Goal: Transaction & Acquisition: Book appointment/travel/reservation

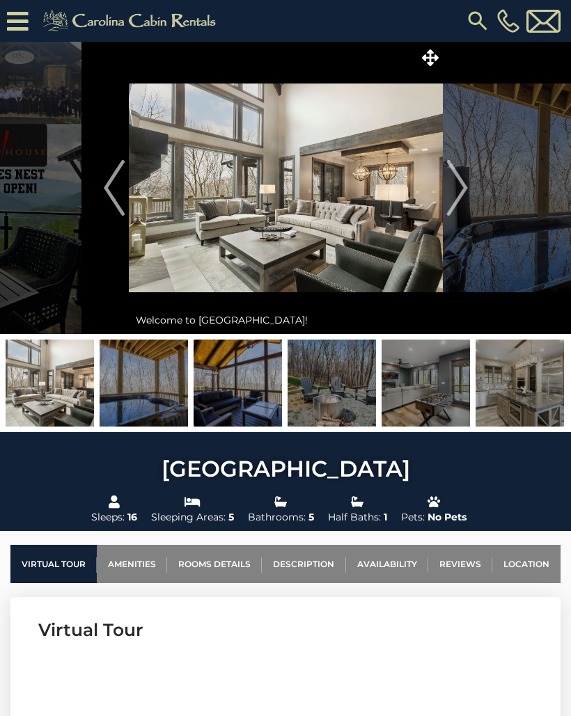
click at [365, 214] on img at bounding box center [286, 188] width 314 height 292
click at [427, 65] on icon at bounding box center [430, 57] width 17 height 17
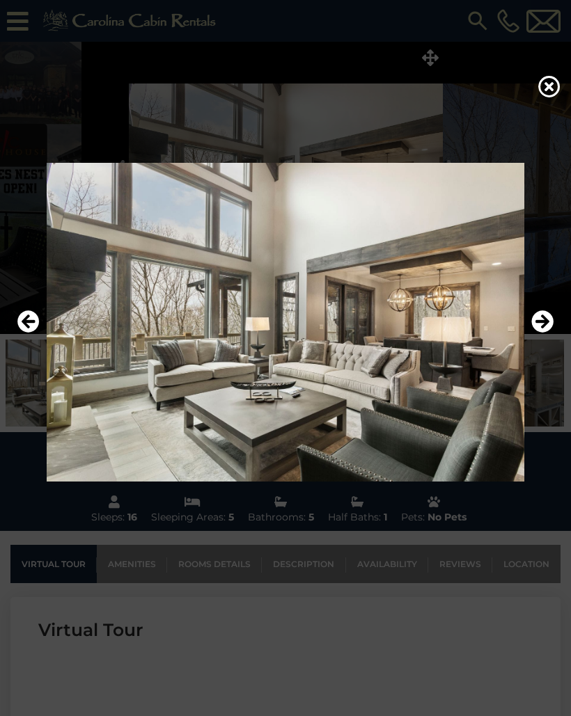
click at [542, 333] on icon "Next" at bounding box center [542, 321] width 22 height 22
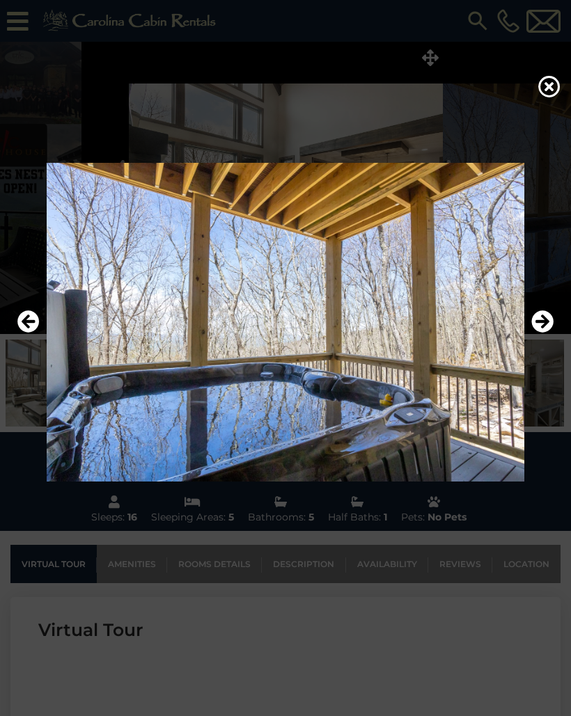
click at [31, 333] on icon "Previous" at bounding box center [28, 321] width 22 height 22
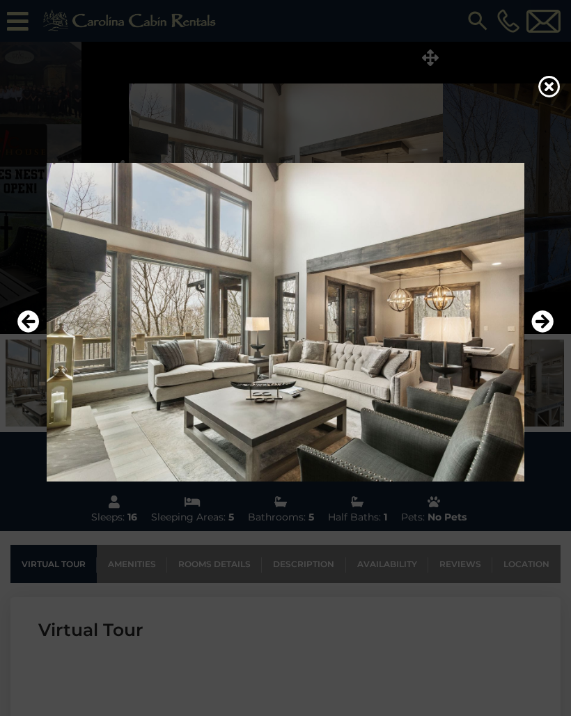
click at [539, 333] on icon "Next" at bounding box center [542, 321] width 22 height 22
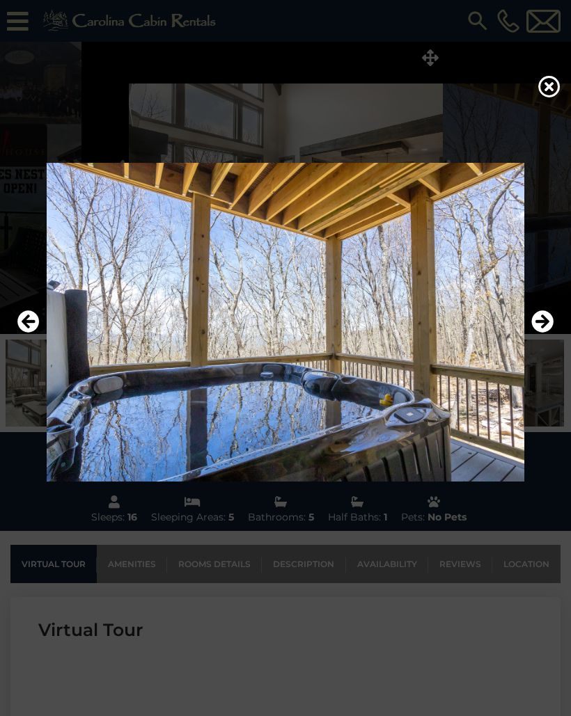
click at [32, 333] on icon "Previous" at bounding box center [28, 321] width 22 height 22
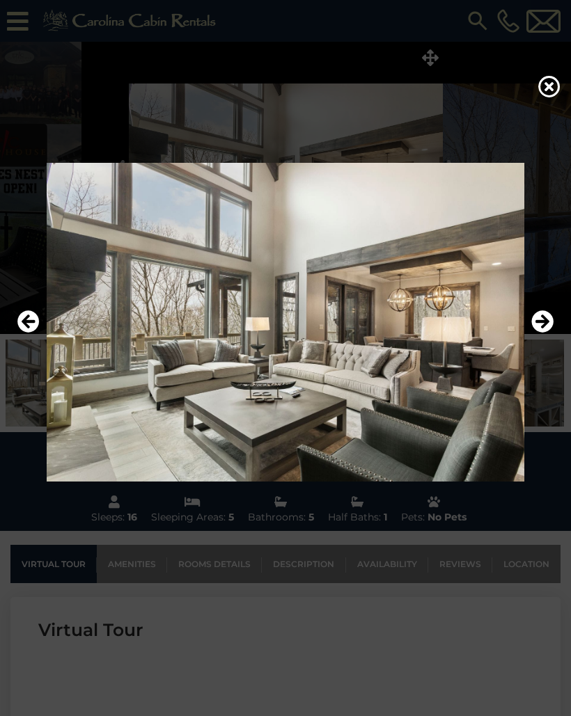
click at [544, 333] on icon "Next" at bounding box center [542, 321] width 22 height 22
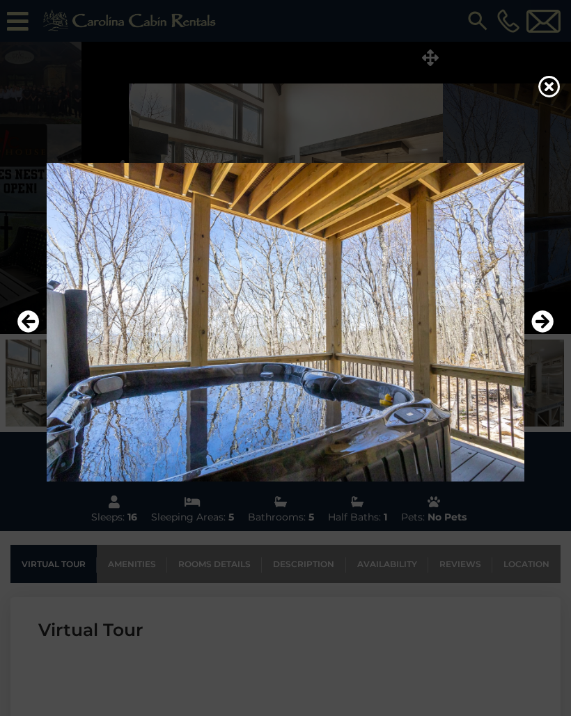
click at [537, 333] on icon "Next" at bounding box center [542, 321] width 22 height 22
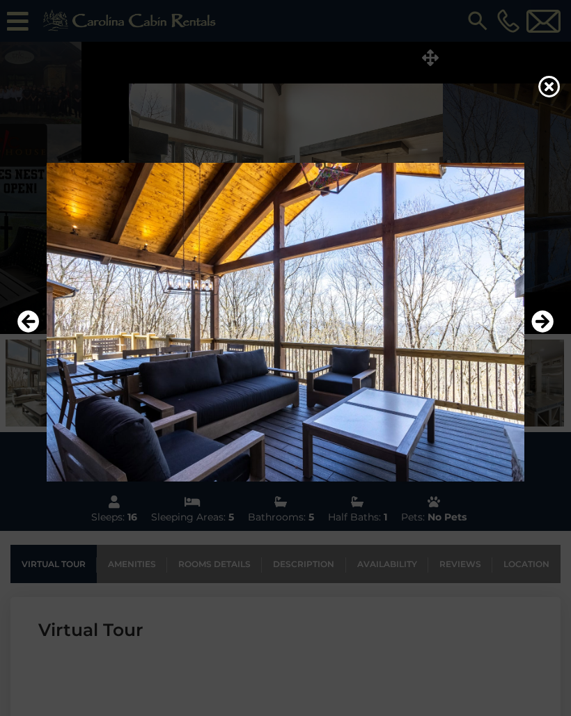
click at [532, 333] on icon "Next" at bounding box center [542, 321] width 22 height 22
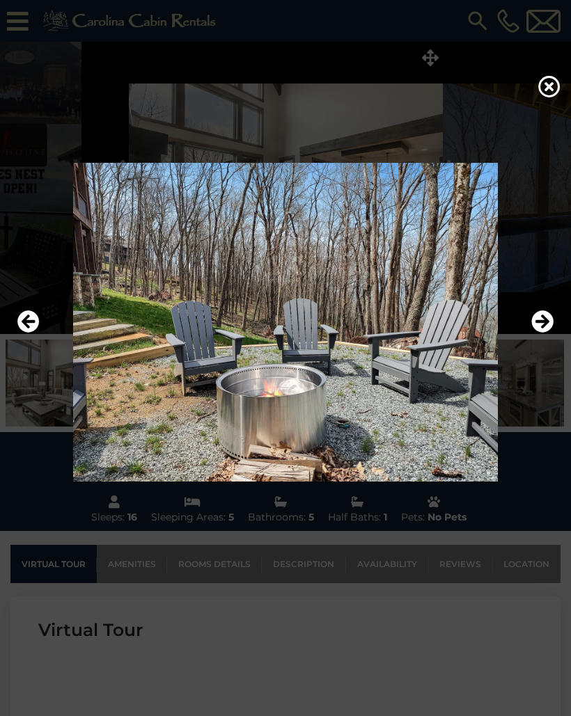
click at [535, 333] on icon "Next" at bounding box center [542, 321] width 22 height 22
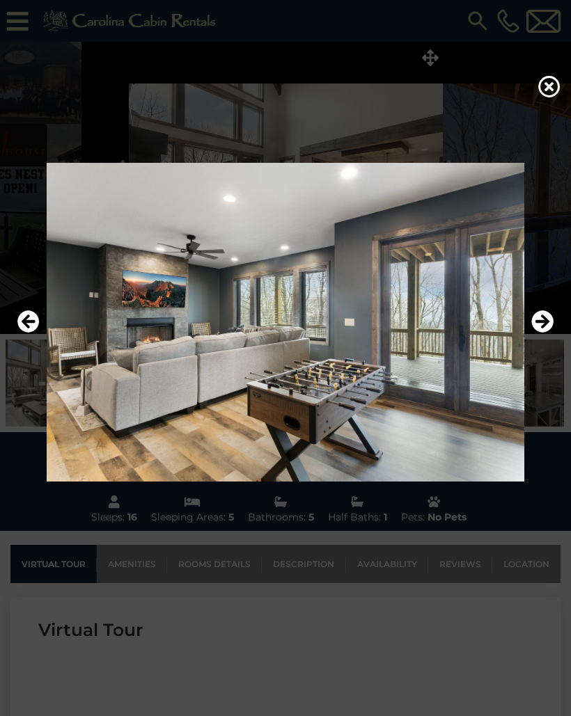
click at [33, 333] on icon "Previous" at bounding box center [28, 321] width 22 height 22
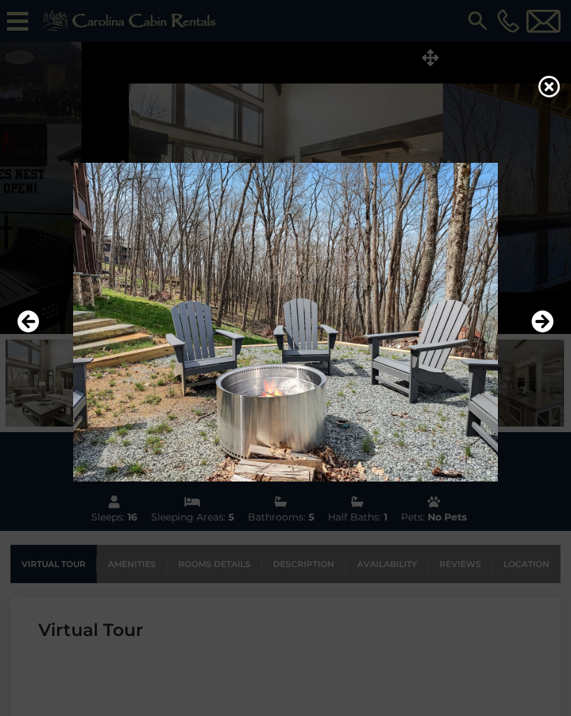
click at [38, 333] on icon "Previous" at bounding box center [28, 321] width 22 height 22
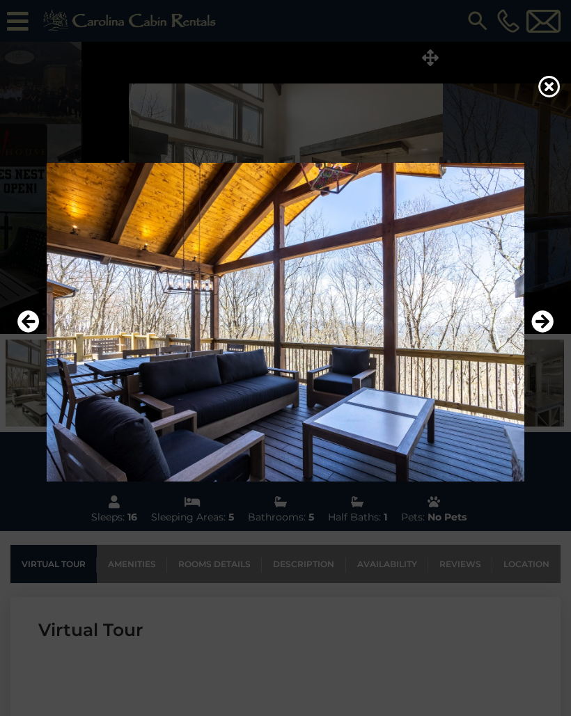
click at [36, 333] on icon "Previous" at bounding box center [28, 321] width 22 height 22
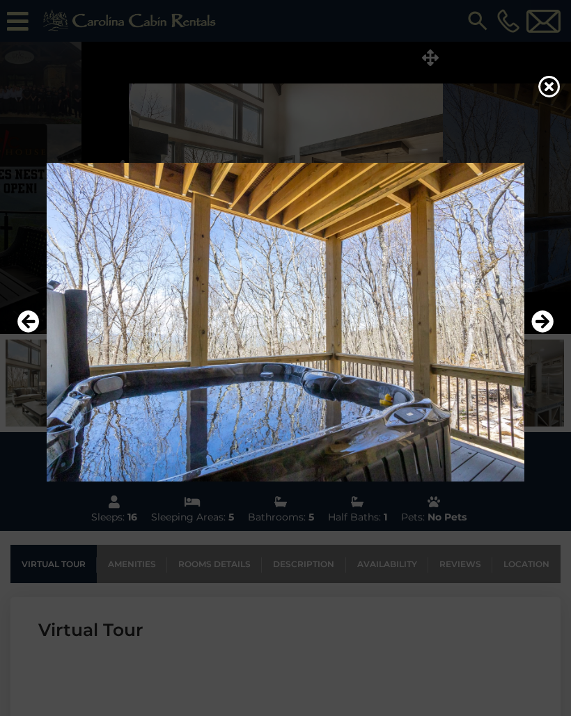
click at [544, 333] on icon "Next" at bounding box center [542, 321] width 22 height 22
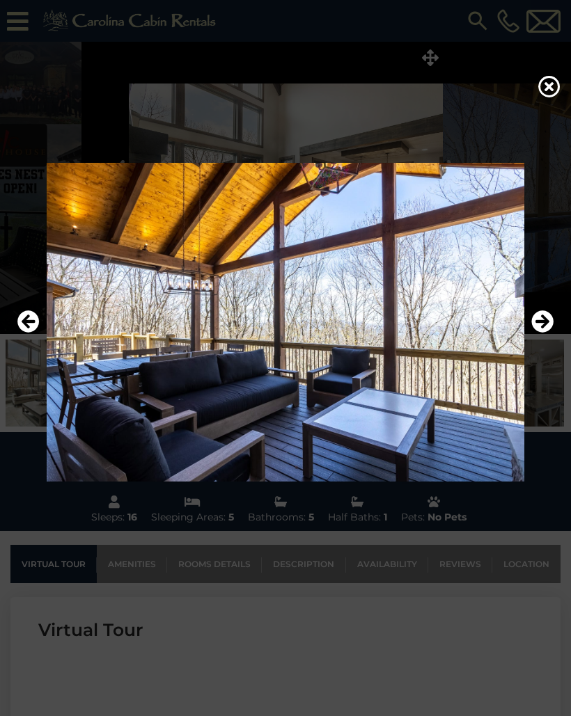
click at [35, 333] on icon "Previous" at bounding box center [28, 321] width 22 height 22
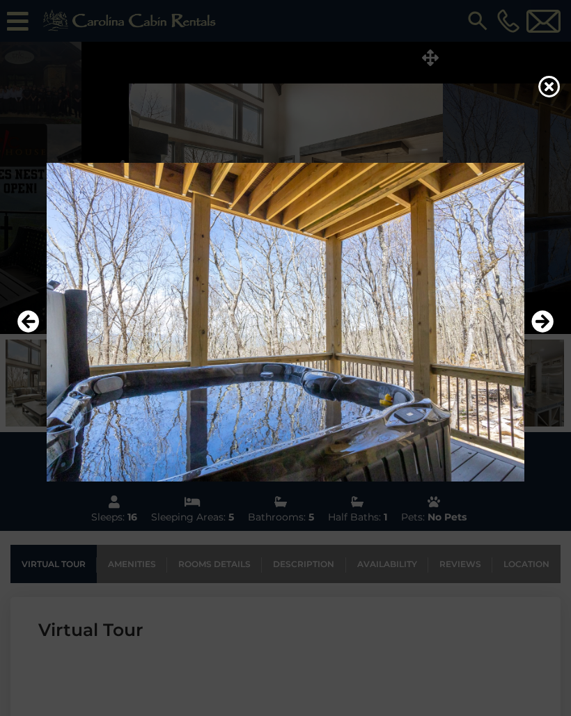
click at [40, 354] on img at bounding box center [285, 322] width 543 height 318
click at [42, 362] on img at bounding box center [285, 322] width 543 height 318
click at [31, 333] on icon "Previous" at bounding box center [28, 321] width 22 height 22
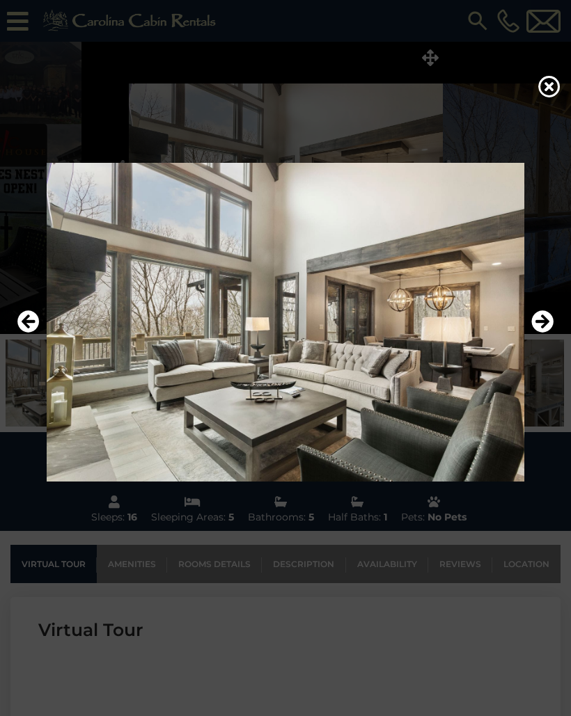
click at [544, 333] on icon "Next" at bounding box center [542, 321] width 22 height 22
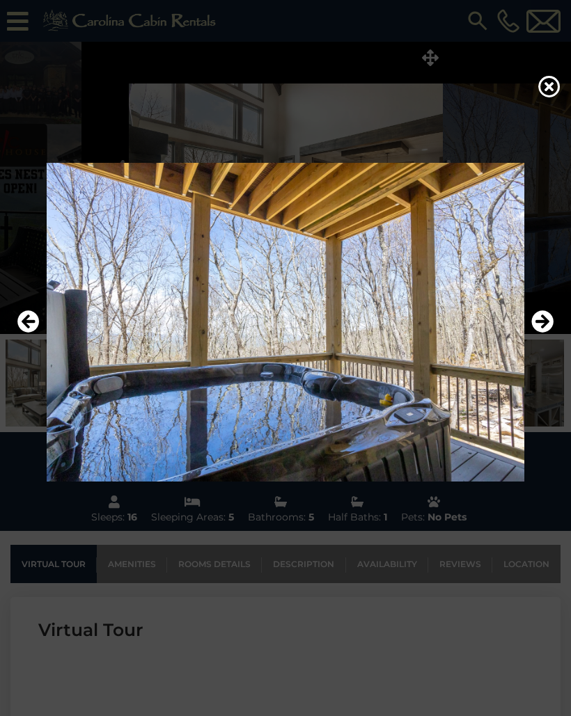
click at [542, 333] on icon "Next" at bounding box center [542, 321] width 22 height 22
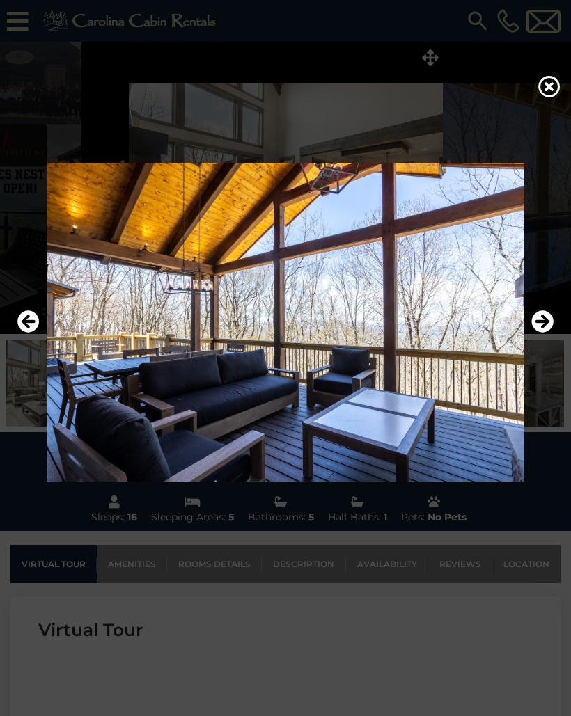
click at [535, 333] on icon "Next" at bounding box center [542, 321] width 22 height 22
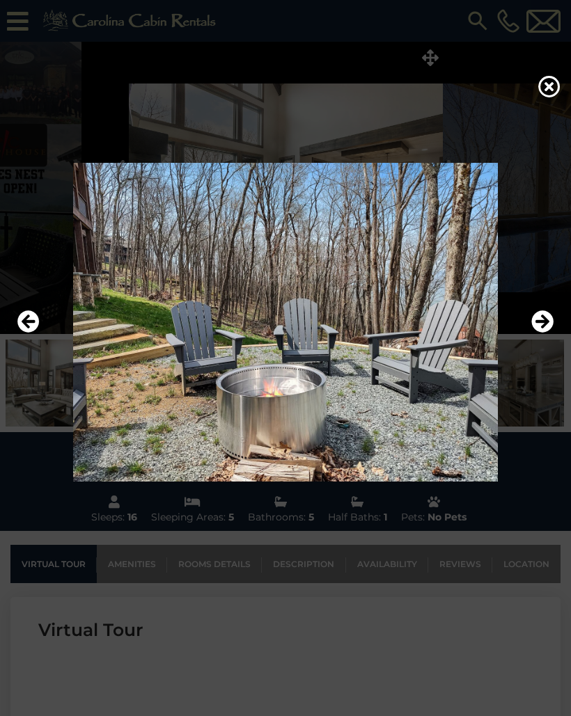
click at [544, 333] on icon "Next" at bounding box center [542, 321] width 22 height 22
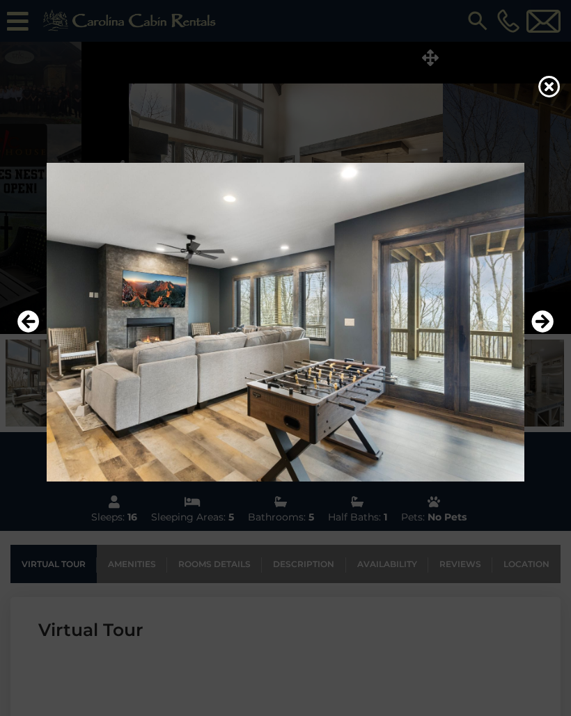
click at [537, 333] on icon "Next" at bounding box center [542, 321] width 22 height 22
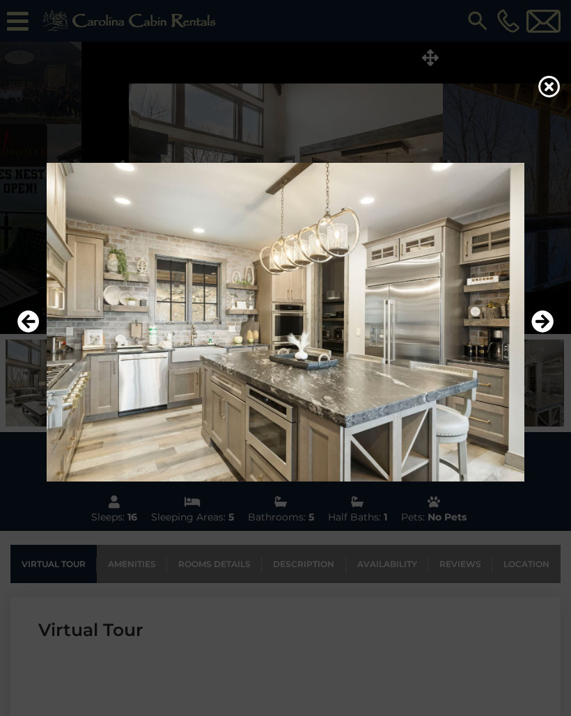
click at [540, 333] on icon "Next" at bounding box center [542, 321] width 22 height 22
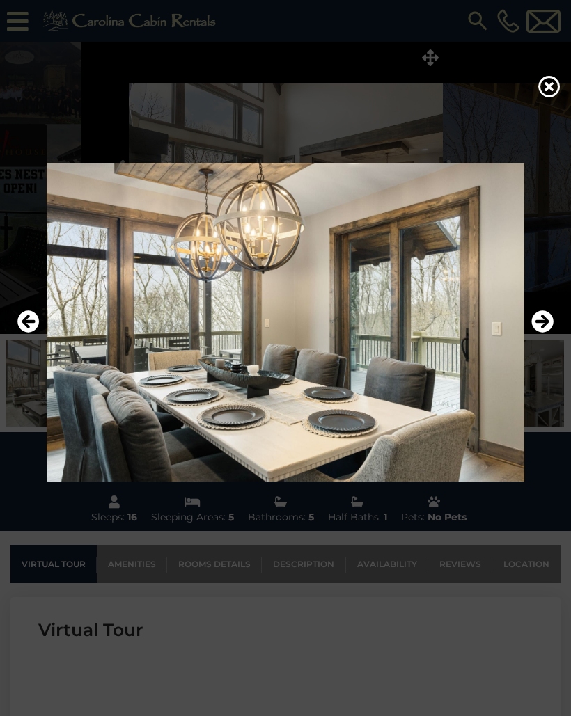
click at [539, 333] on icon "Next" at bounding box center [542, 321] width 22 height 22
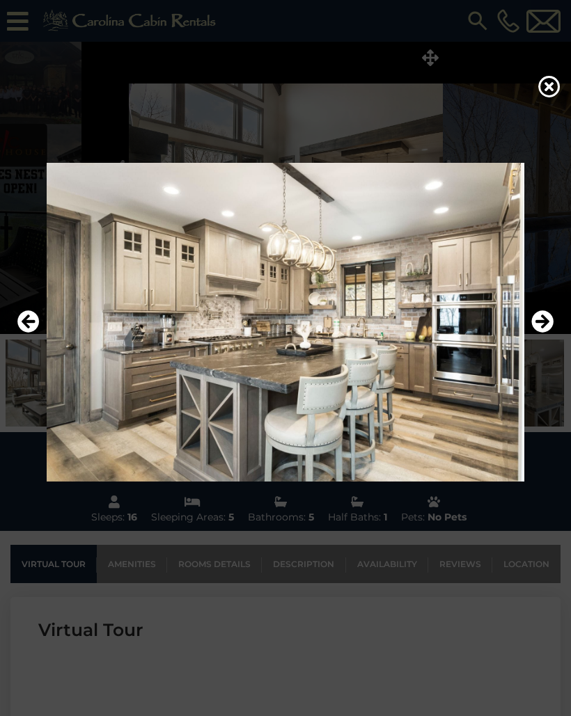
click at [542, 333] on icon "Next" at bounding box center [542, 321] width 22 height 22
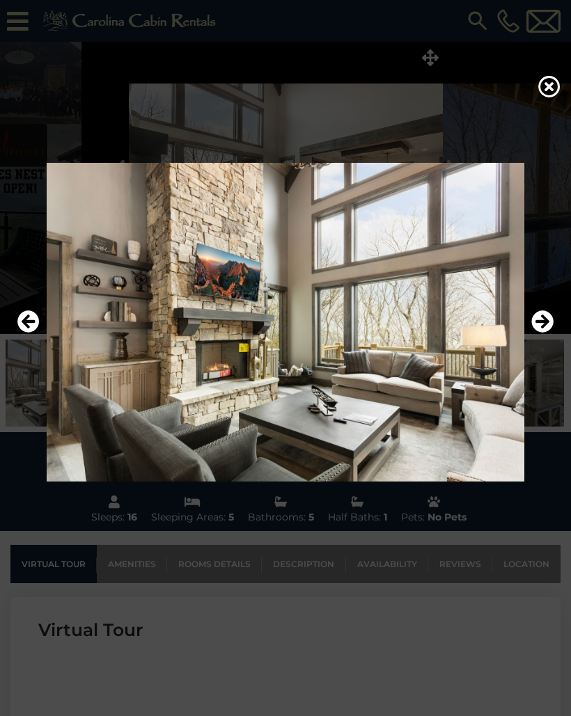
click at [543, 333] on icon "Next" at bounding box center [542, 321] width 22 height 22
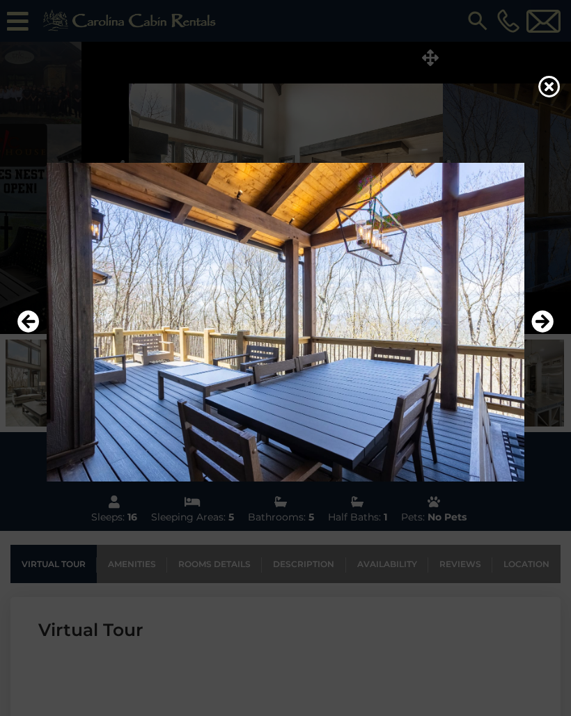
click at [543, 333] on icon "Next" at bounding box center [542, 321] width 22 height 22
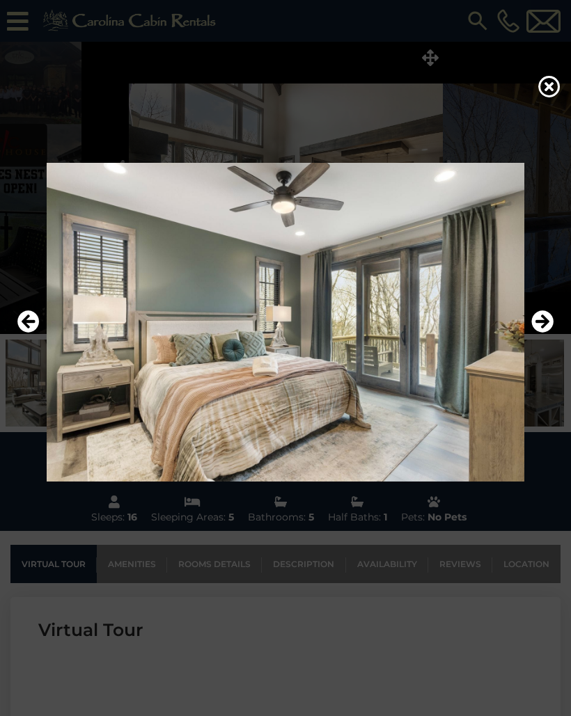
click at [544, 333] on icon "Next" at bounding box center [542, 321] width 22 height 22
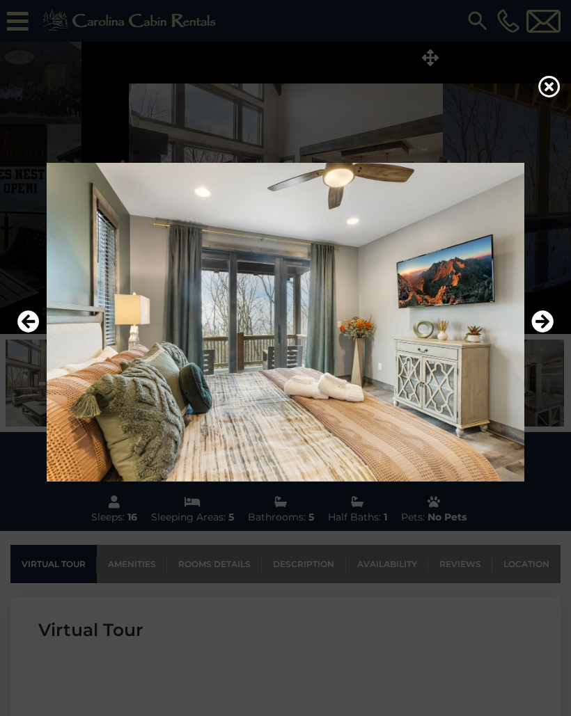
click at [545, 333] on icon "Next" at bounding box center [542, 321] width 22 height 22
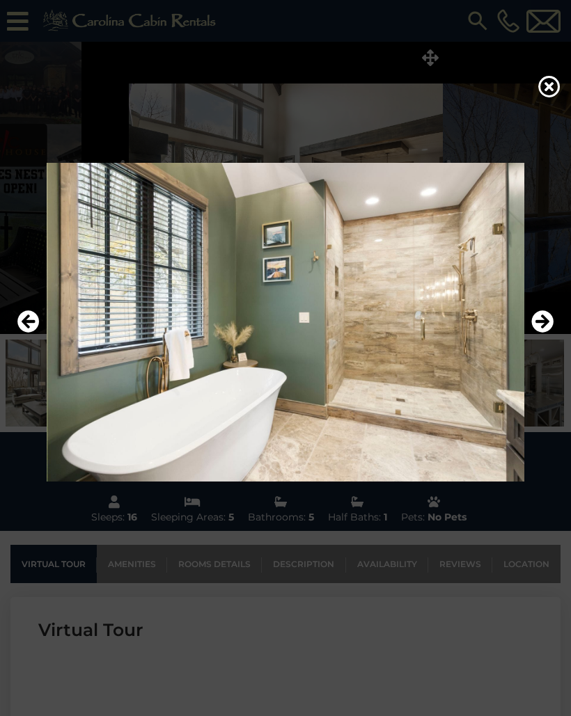
click at [550, 333] on icon "Next" at bounding box center [542, 321] width 22 height 22
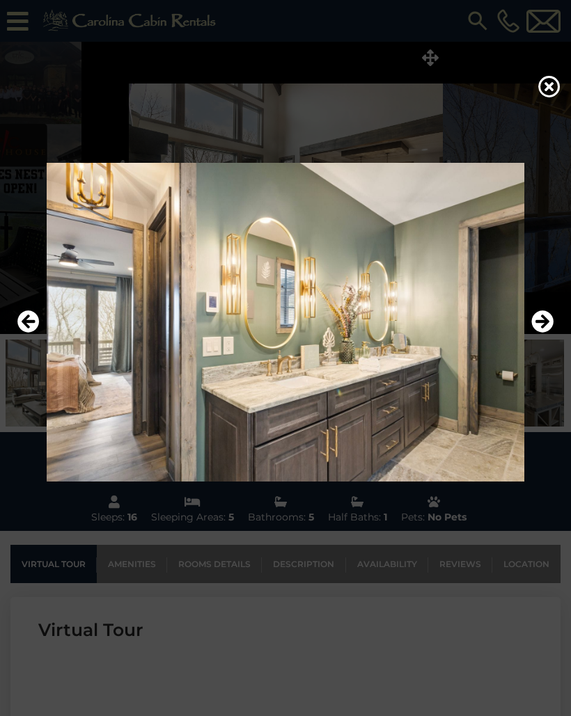
click at [550, 333] on icon "Next" at bounding box center [542, 321] width 22 height 22
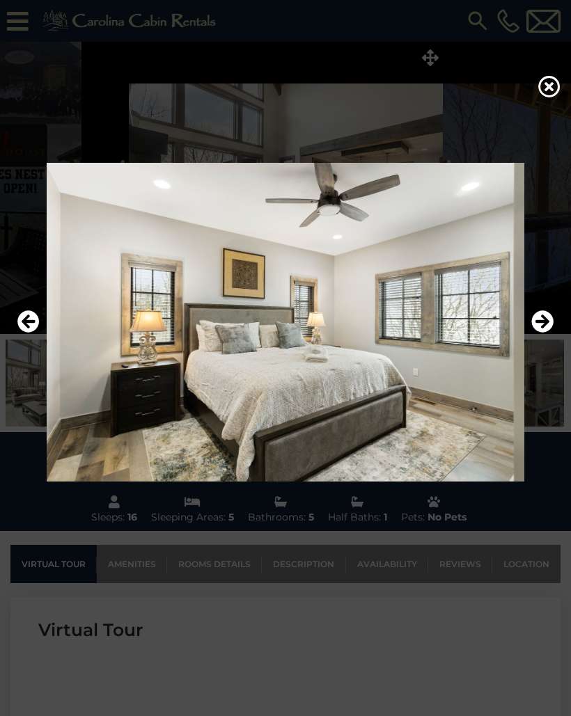
click at [551, 333] on icon "Next" at bounding box center [542, 321] width 22 height 22
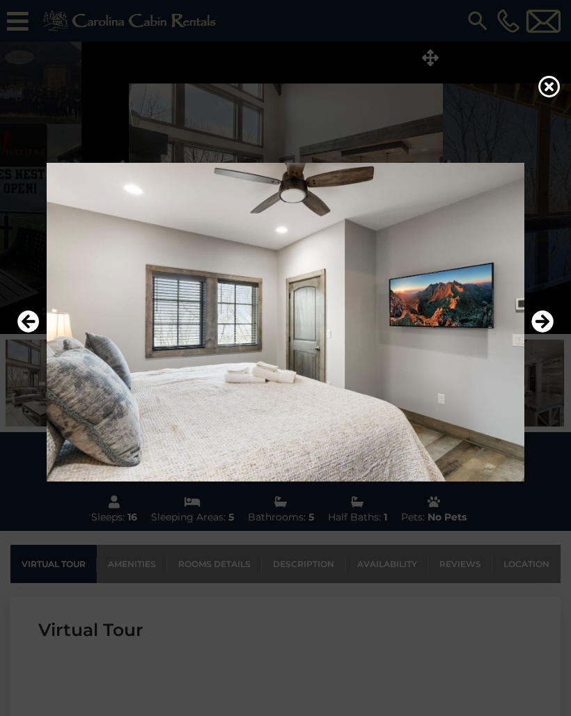
click at [554, 352] on img at bounding box center [285, 322] width 543 height 318
click at [551, 333] on icon "Next" at bounding box center [542, 321] width 22 height 22
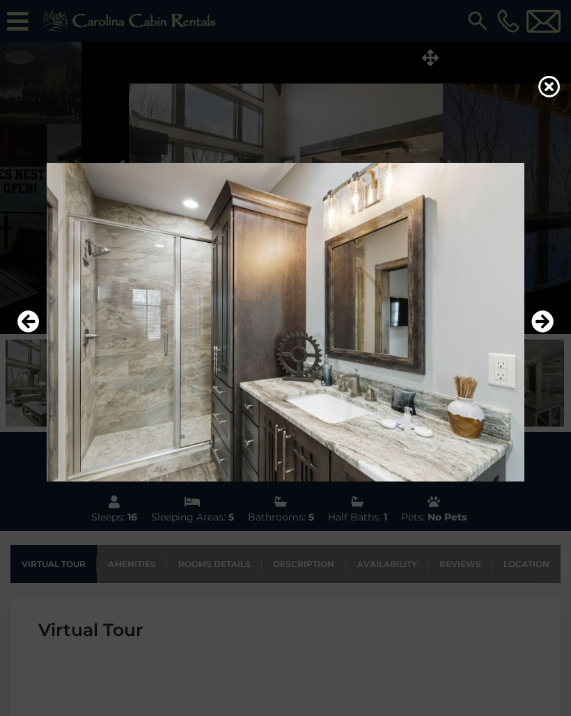
click at [541, 333] on icon "Next" at bounding box center [542, 321] width 22 height 22
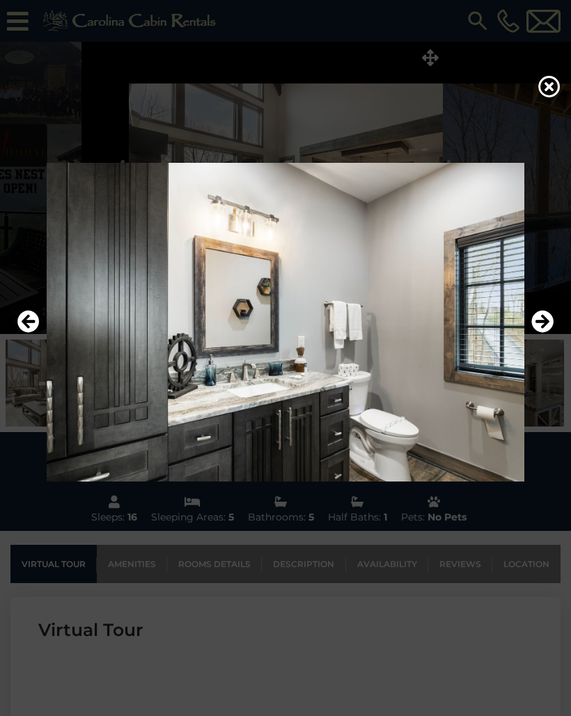
click at [543, 333] on icon "Next" at bounding box center [542, 321] width 22 height 22
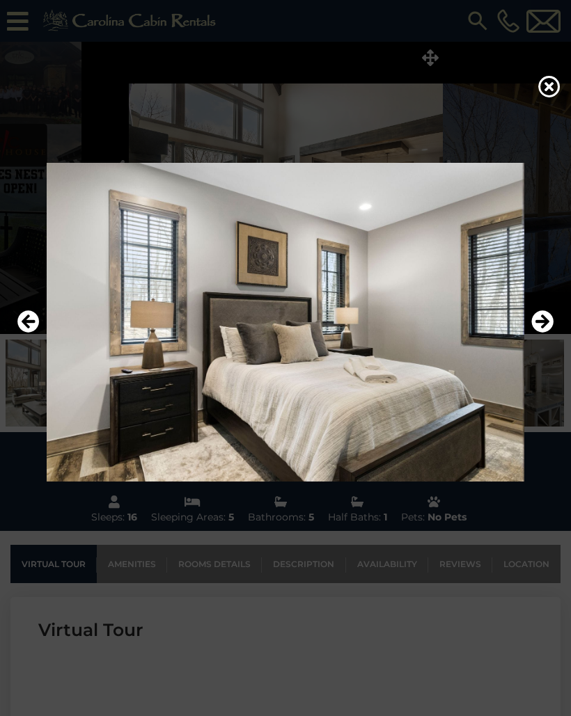
click at [540, 333] on icon "Next" at bounding box center [542, 321] width 22 height 22
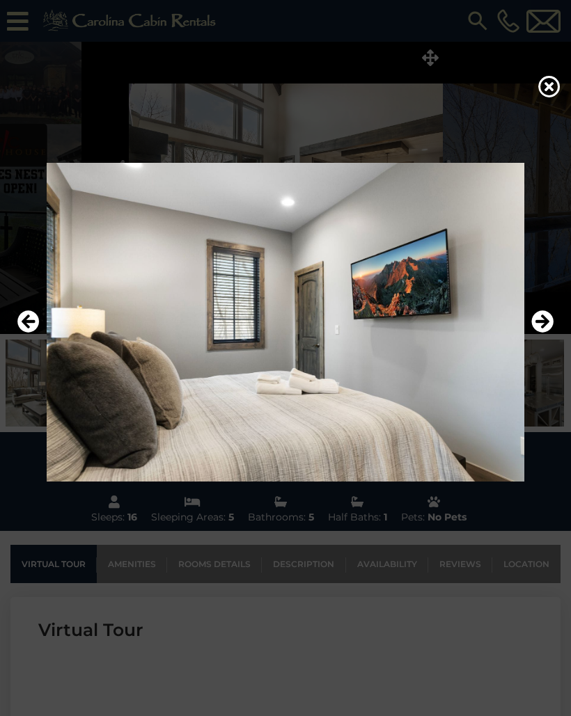
click at [545, 333] on icon "Next" at bounding box center [542, 321] width 22 height 22
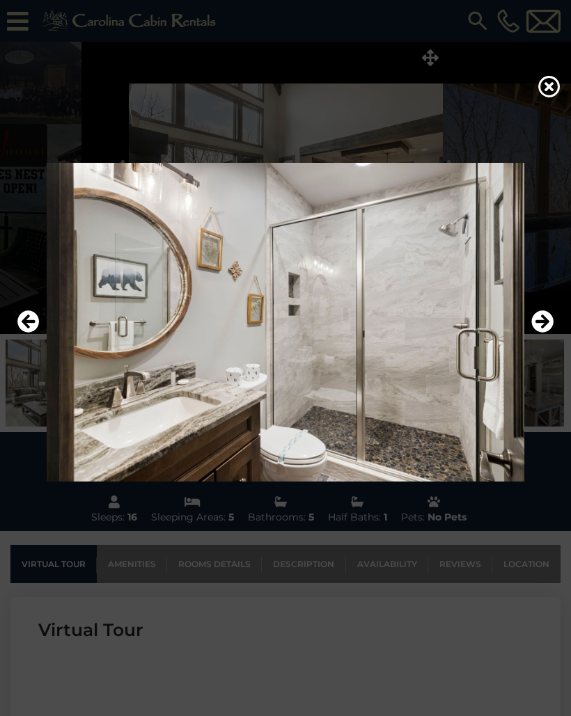
click at [545, 333] on icon "Next" at bounding box center [542, 321] width 22 height 22
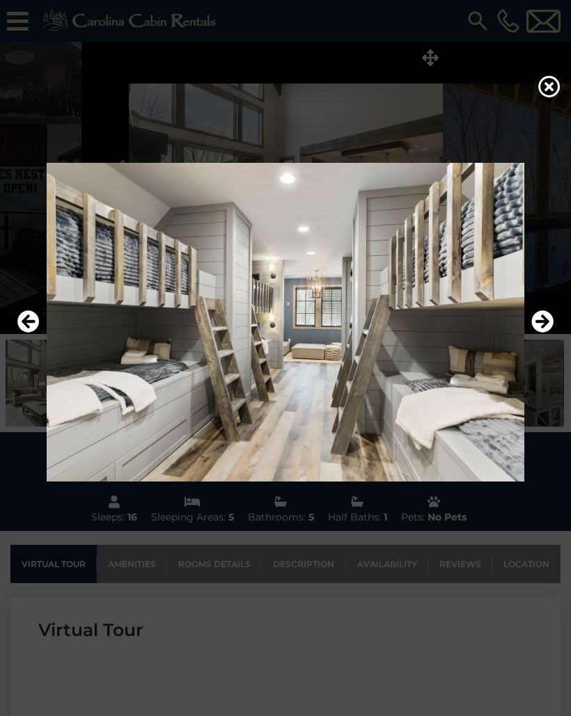
click at [546, 333] on icon "Next" at bounding box center [542, 321] width 22 height 22
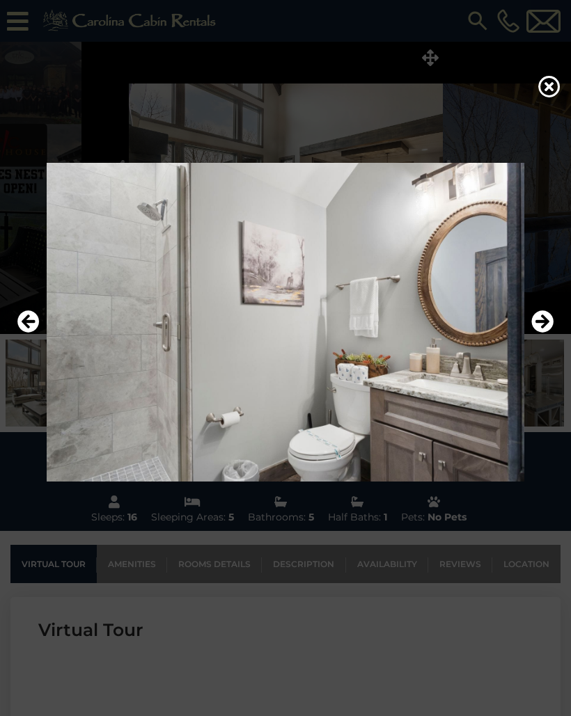
click at [546, 333] on icon "Next" at bounding box center [542, 321] width 22 height 22
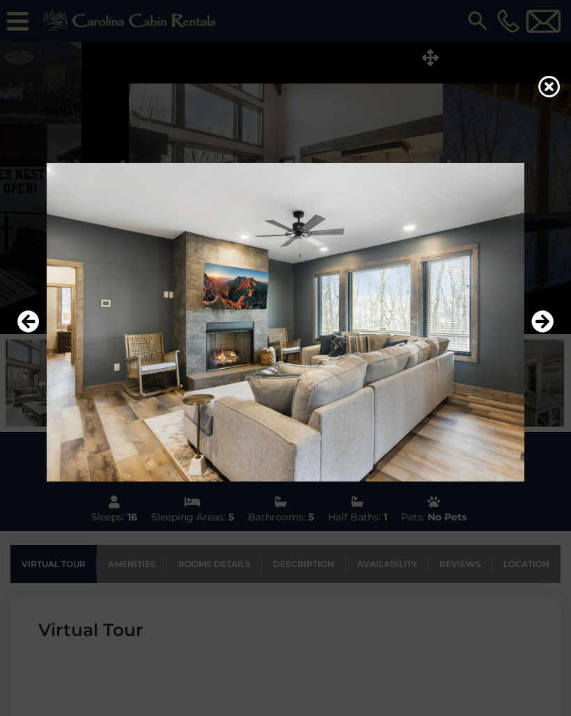
click at [33, 333] on icon "Previous" at bounding box center [28, 321] width 22 height 22
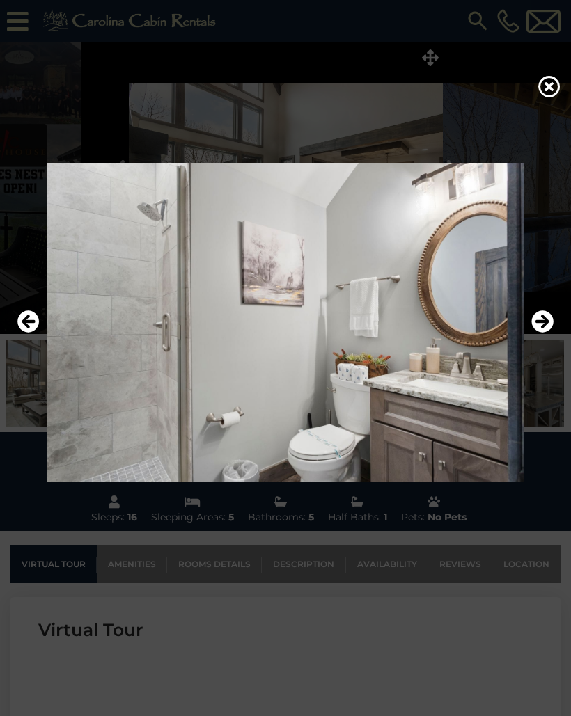
click at [38, 333] on icon "Previous" at bounding box center [28, 321] width 22 height 22
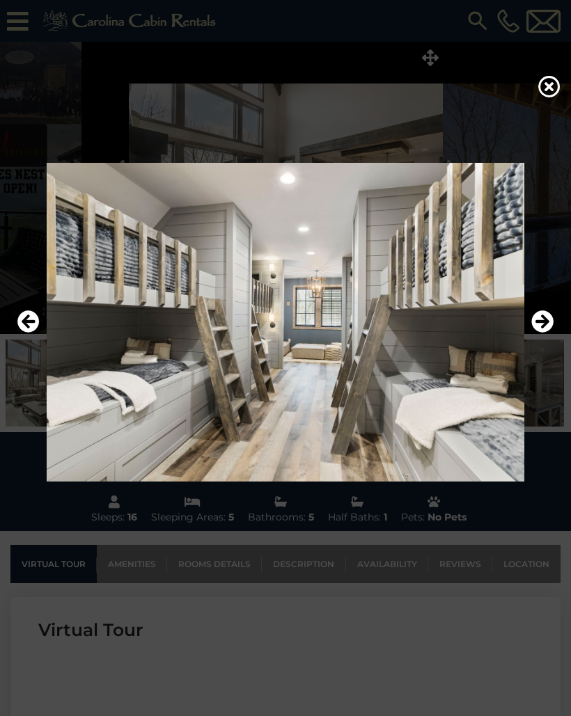
click at [539, 333] on icon "Next" at bounding box center [542, 321] width 22 height 22
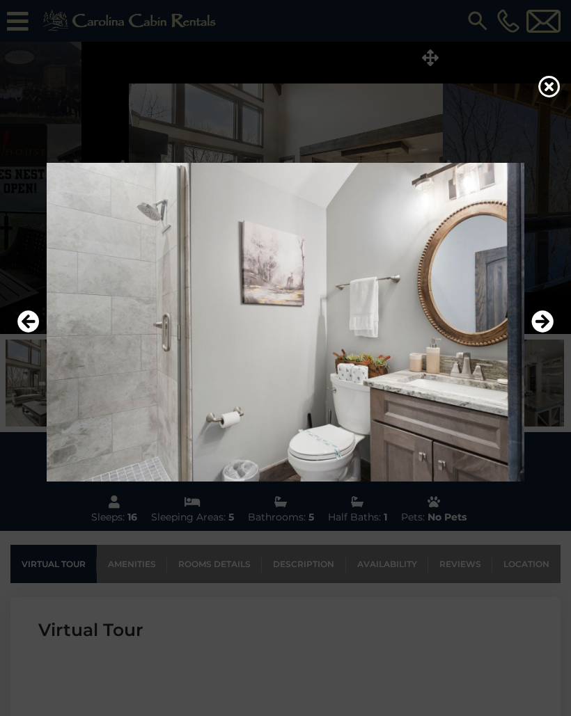
click at [543, 333] on icon "Next" at bounding box center [542, 321] width 22 height 22
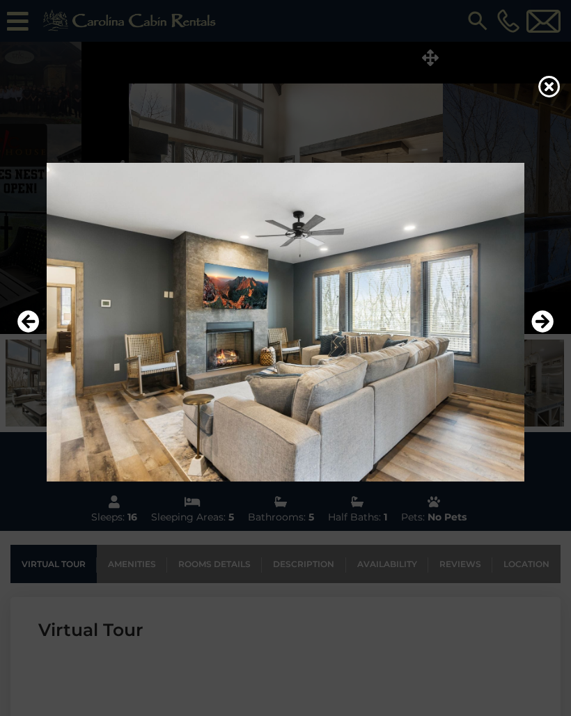
click at [532, 333] on icon "Next" at bounding box center [542, 321] width 22 height 22
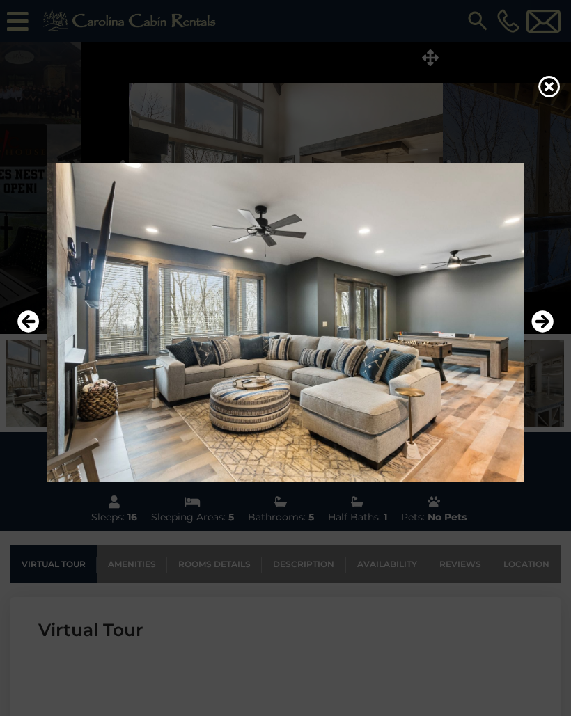
click at [539, 333] on icon "Next" at bounding box center [542, 321] width 22 height 22
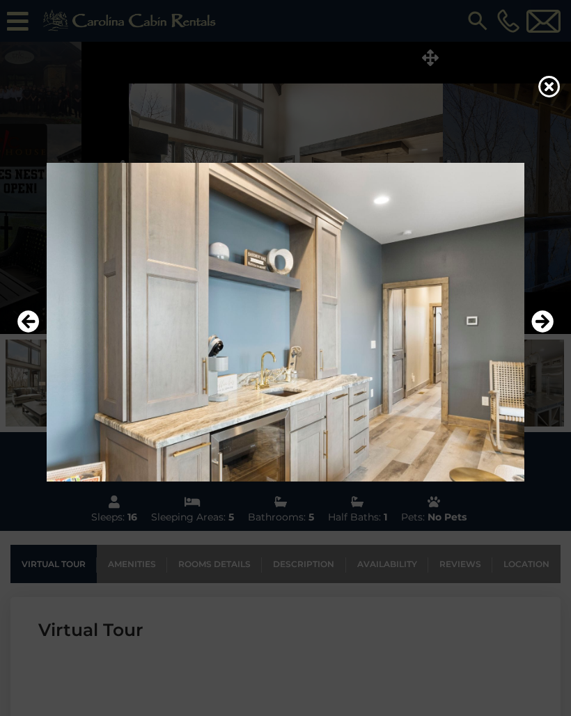
click at [548, 333] on icon "Next" at bounding box center [542, 321] width 22 height 22
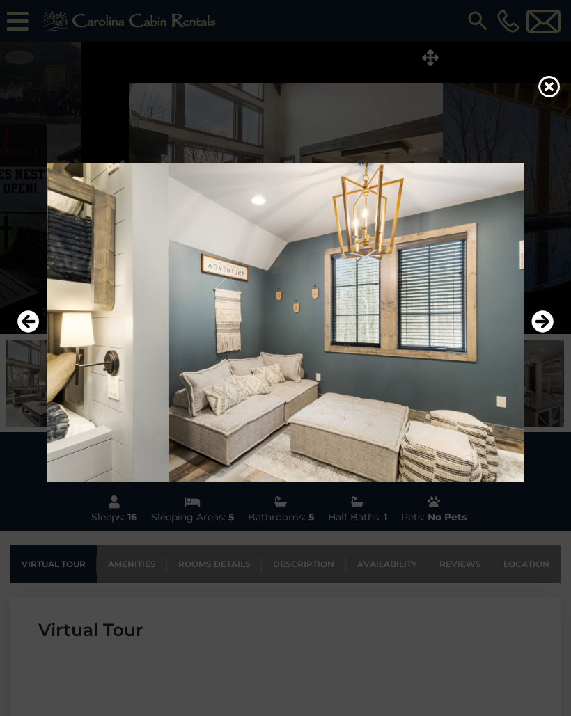
click at [545, 333] on icon "Next" at bounding box center [542, 321] width 22 height 22
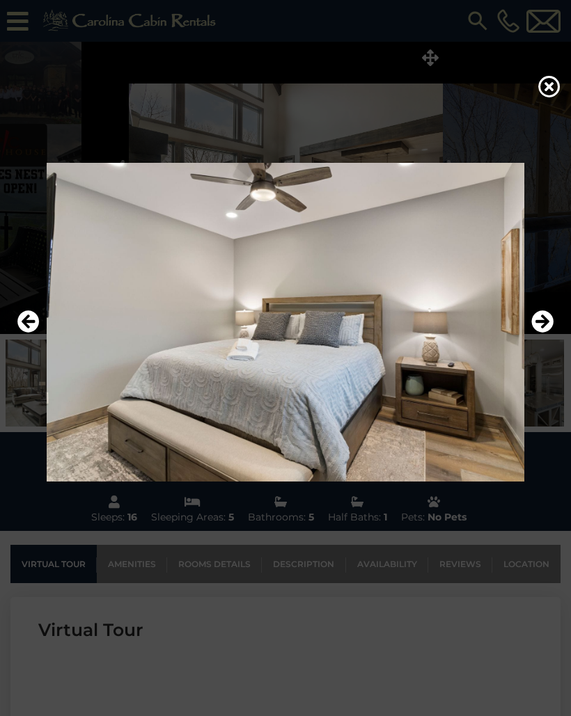
click at [546, 333] on icon "Next" at bounding box center [542, 321] width 22 height 22
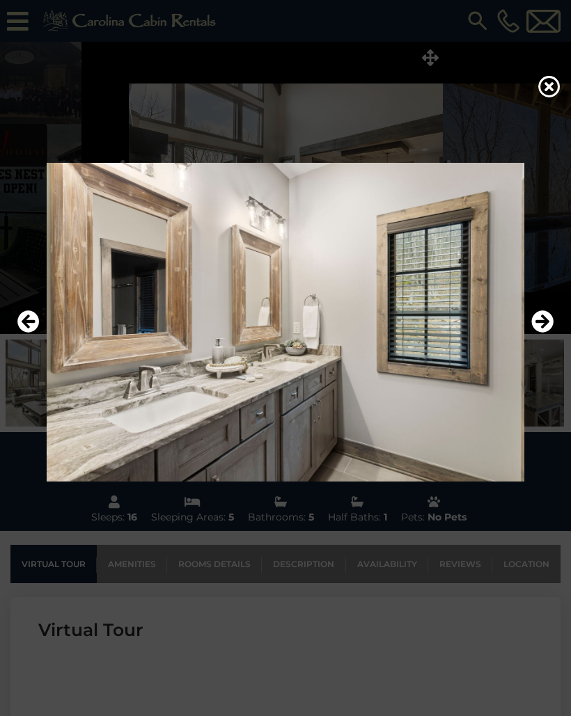
click at [546, 333] on icon "Next" at bounding box center [542, 321] width 22 height 22
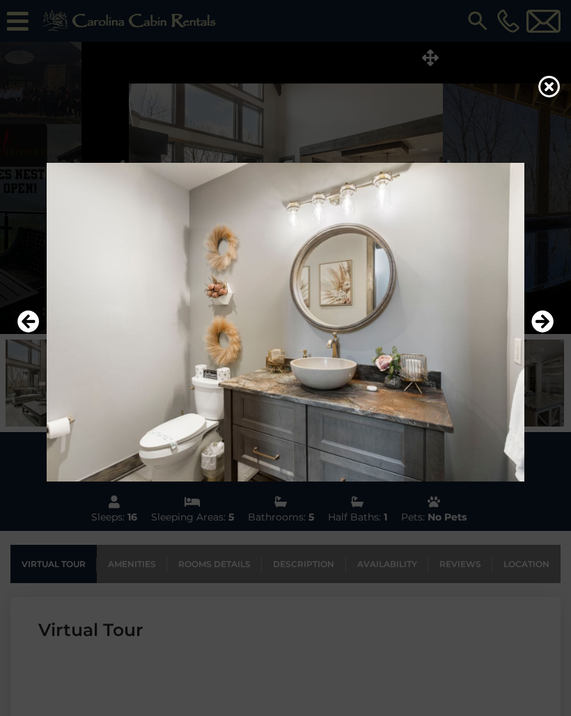
click at [544, 333] on icon "Next" at bounding box center [542, 321] width 22 height 22
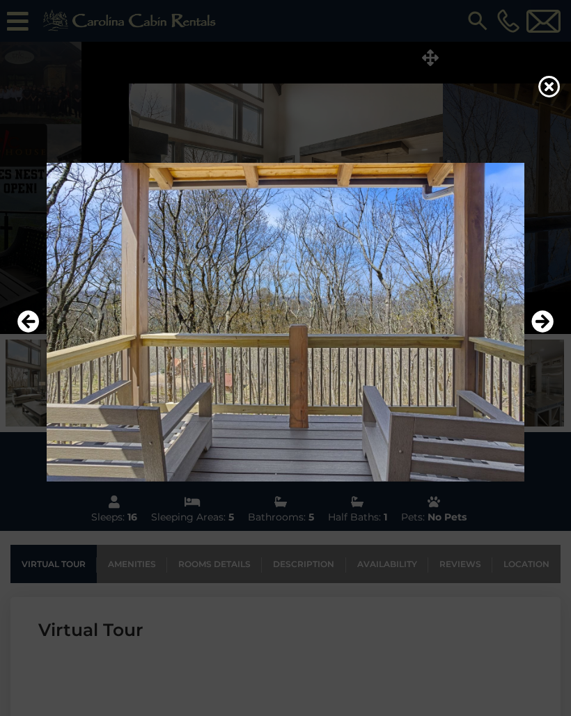
click at [546, 333] on icon "Next" at bounding box center [542, 321] width 22 height 22
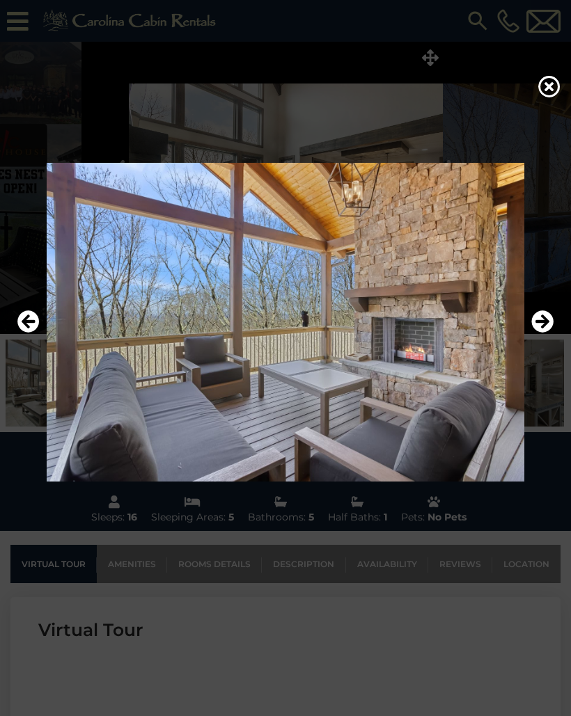
click at [541, 333] on icon "Next" at bounding box center [542, 321] width 22 height 22
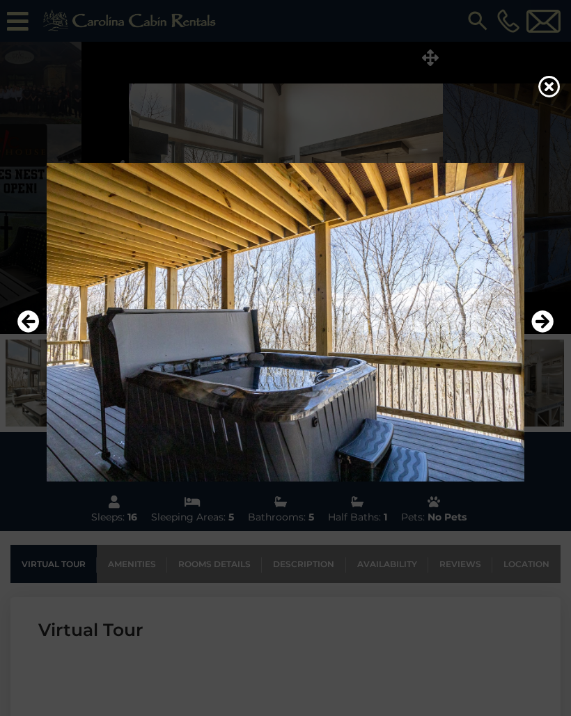
click at [534, 333] on icon "Next" at bounding box center [542, 321] width 22 height 22
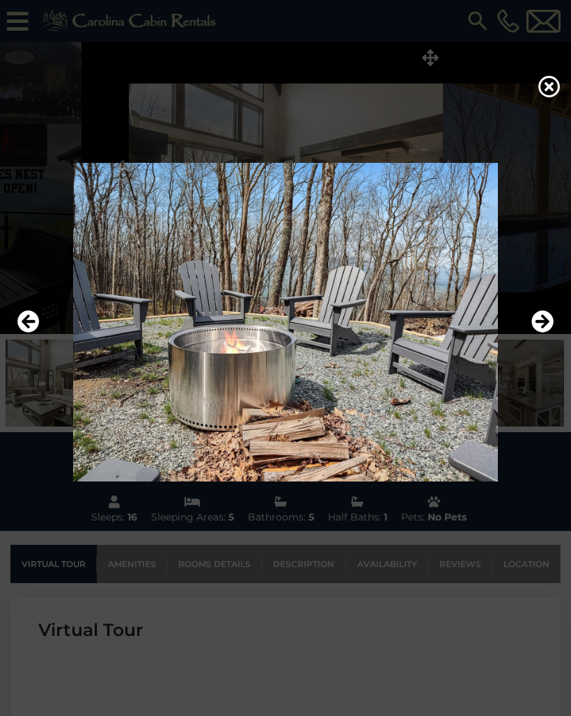
click at [539, 333] on icon "Next" at bounding box center [542, 321] width 22 height 22
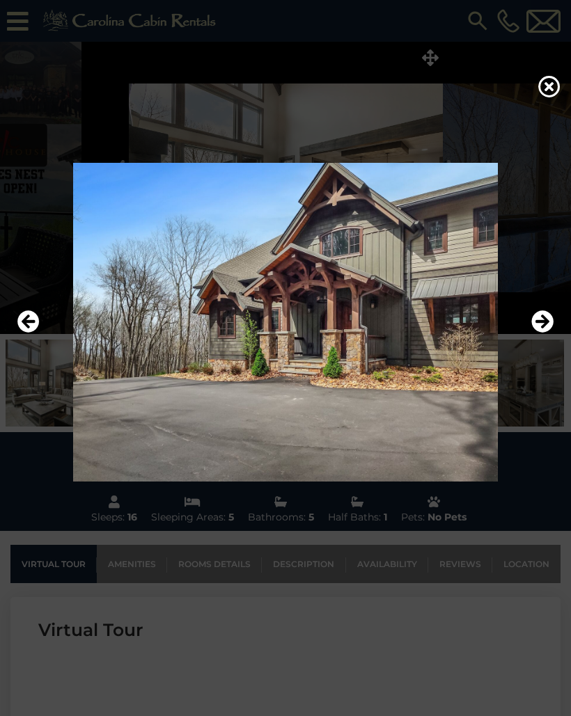
click at [535, 333] on icon "Next" at bounding box center [542, 321] width 22 height 22
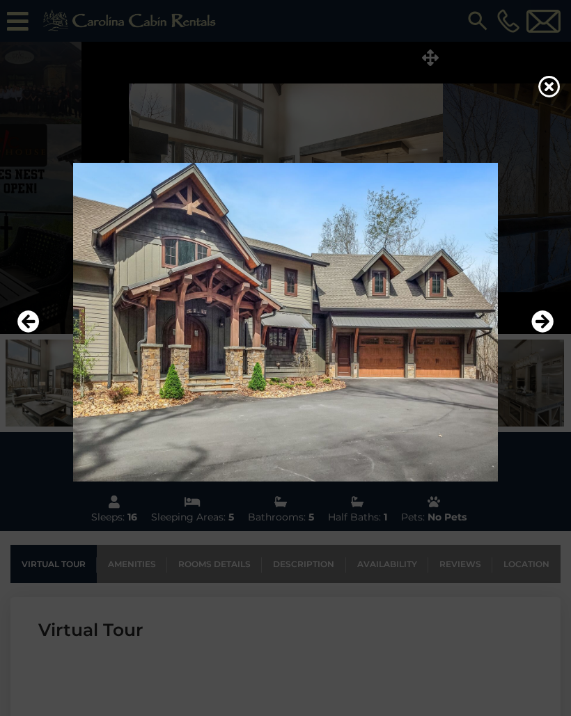
click at [535, 333] on icon "Next" at bounding box center [542, 321] width 22 height 22
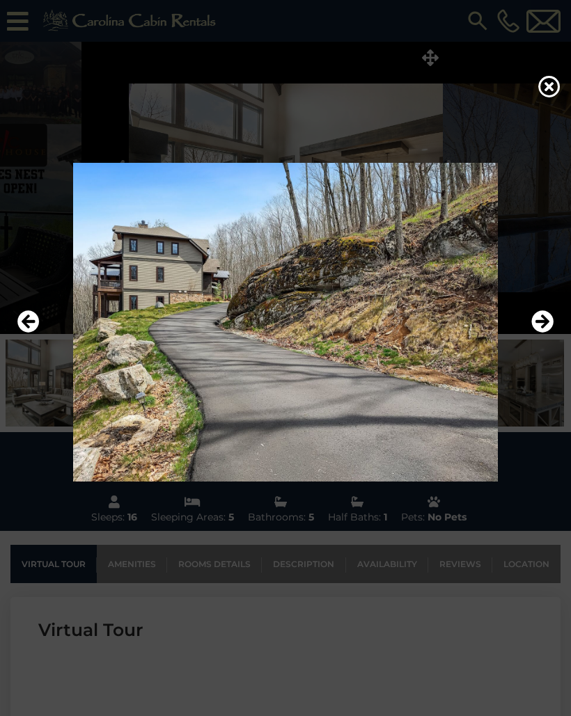
click at [542, 97] on icon at bounding box center [549, 86] width 22 height 22
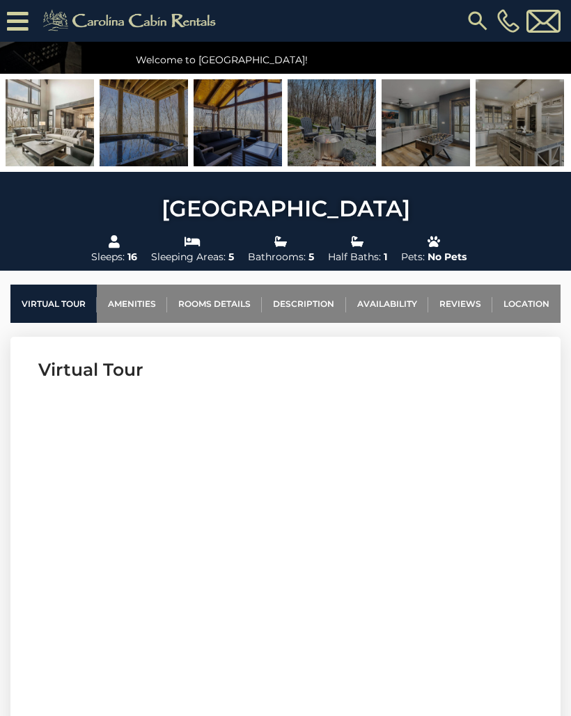
scroll to position [336, 0]
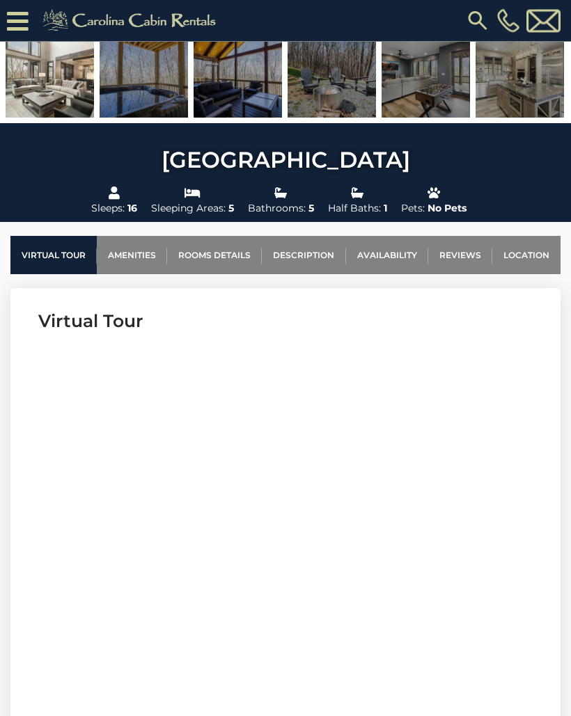
click at [329, 262] on link "Description" at bounding box center [304, 256] width 84 height 38
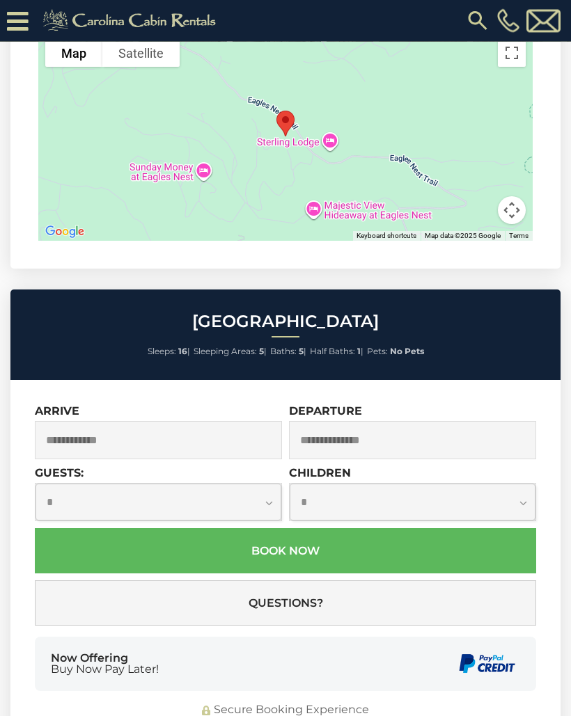
scroll to position [4567, 0]
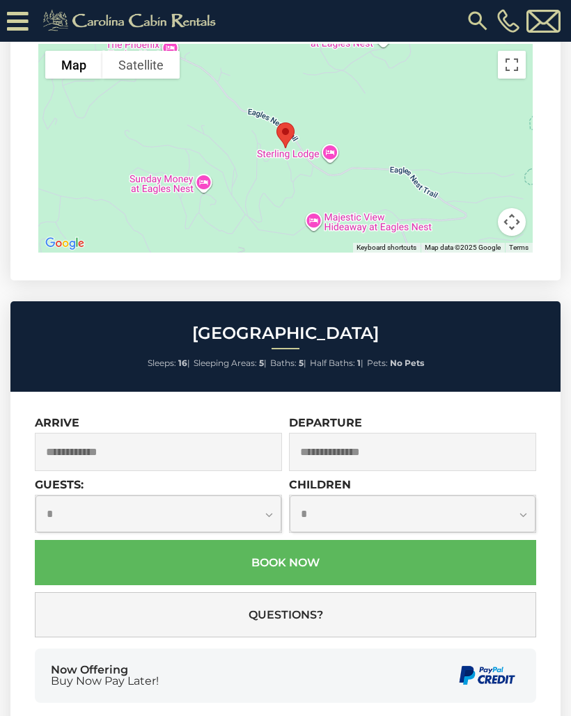
click at [98, 433] on input "text" at bounding box center [158, 452] width 247 height 38
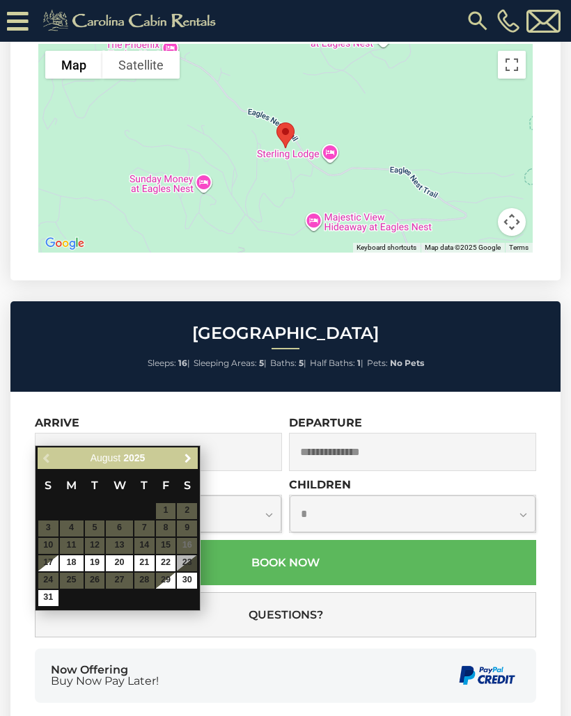
click at [187, 463] on span "Next" at bounding box center [187, 458] width 11 height 11
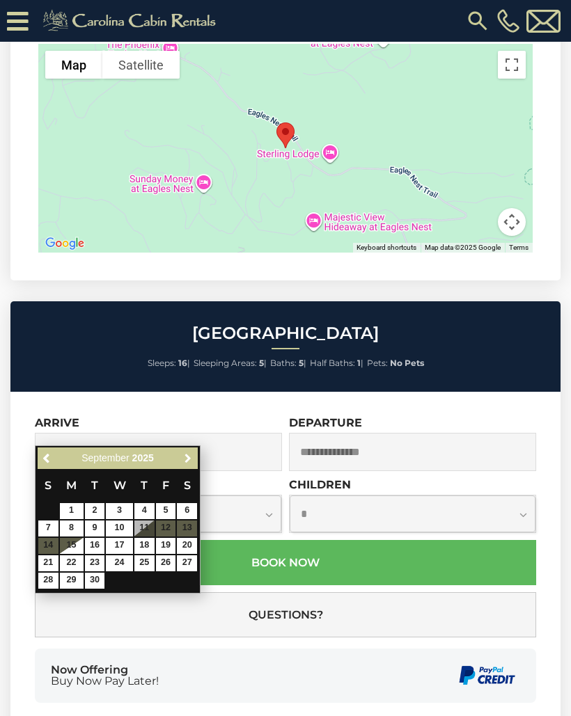
click at [186, 455] on span "Next" at bounding box center [187, 458] width 11 height 11
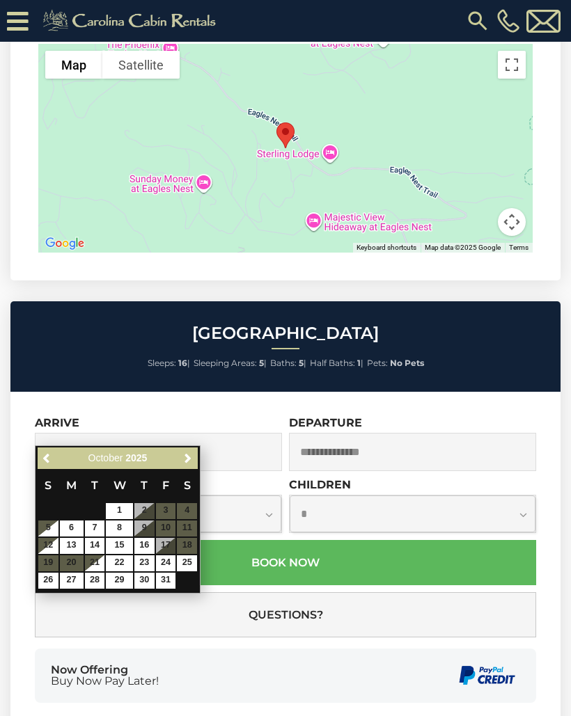
click at [187, 459] on span "Next" at bounding box center [187, 458] width 11 height 11
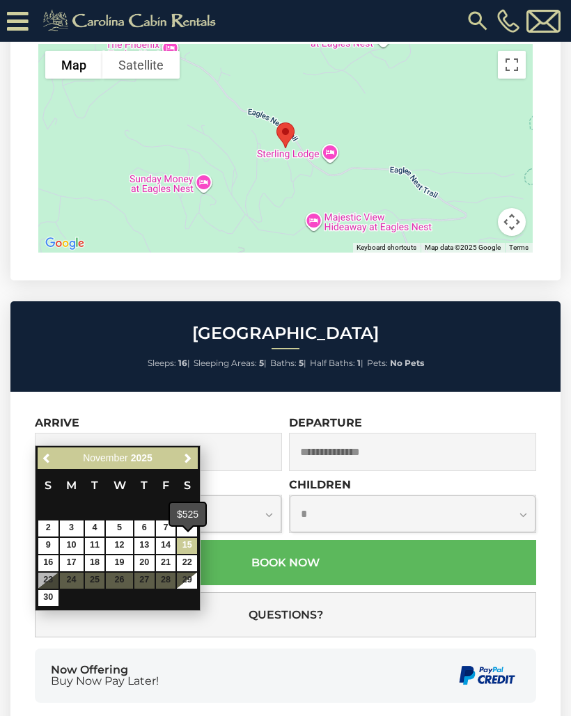
click at [190, 542] on link "15" at bounding box center [187, 546] width 20 height 16
type input "**********"
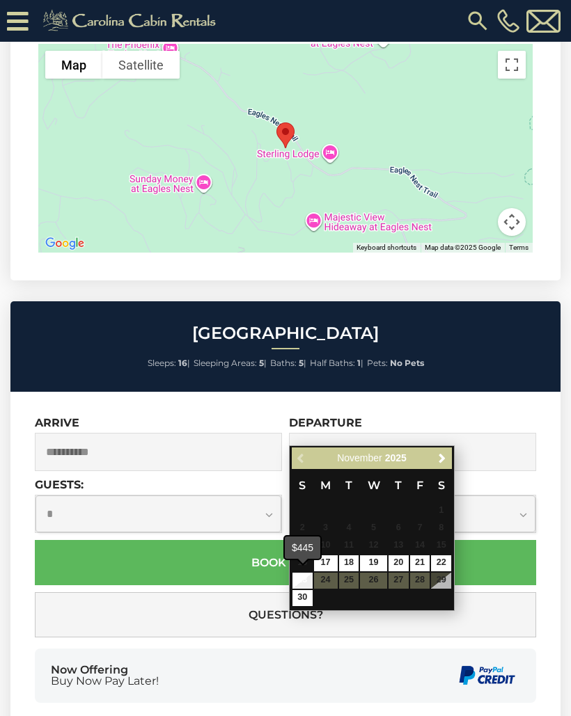
click at [297, 576] on link "23" at bounding box center [302, 581] width 20 height 16
type input "**********"
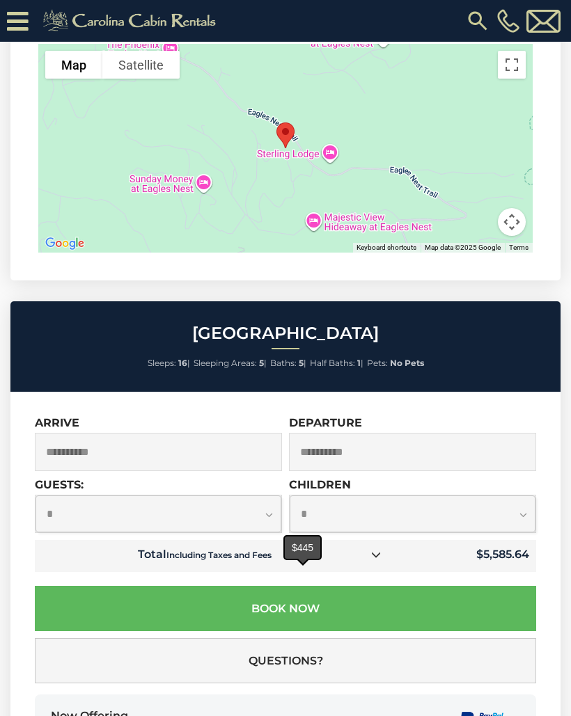
click at [101, 496] on select "**********" at bounding box center [159, 514] width 246 height 37
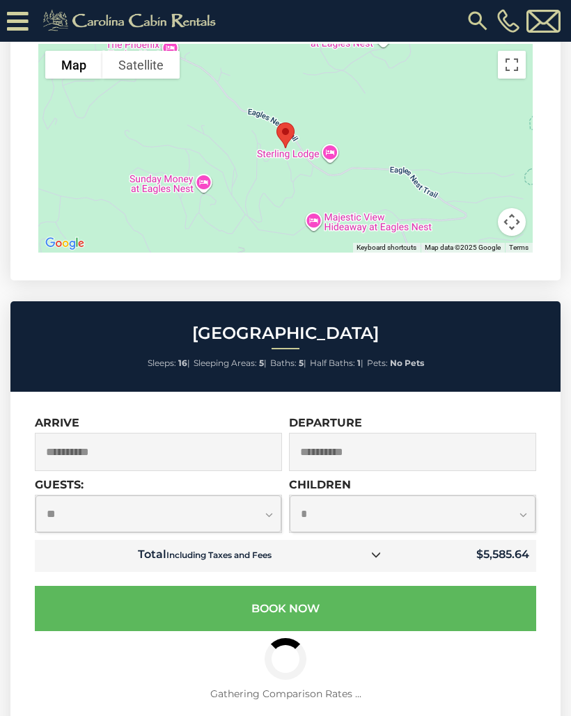
click at [104, 496] on select "**********" at bounding box center [159, 514] width 246 height 37
select select "*"
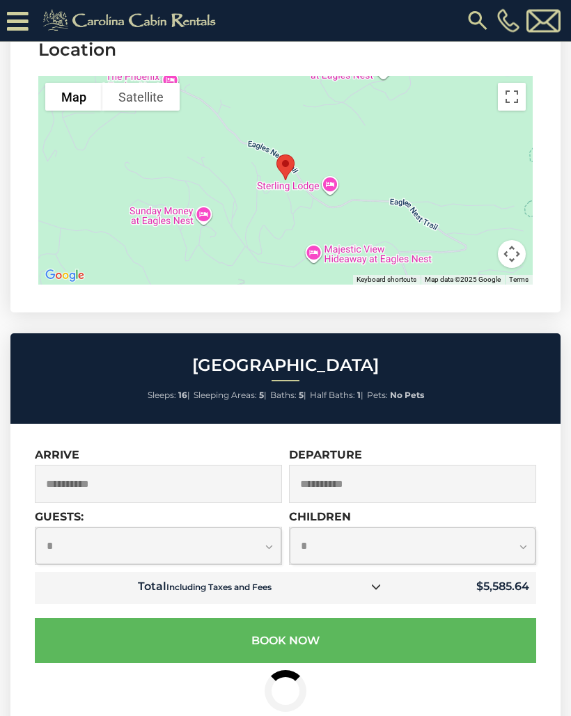
click at [445, 528] on select "**********" at bounding box center [413, 546] width 246 height 37
select select "*"
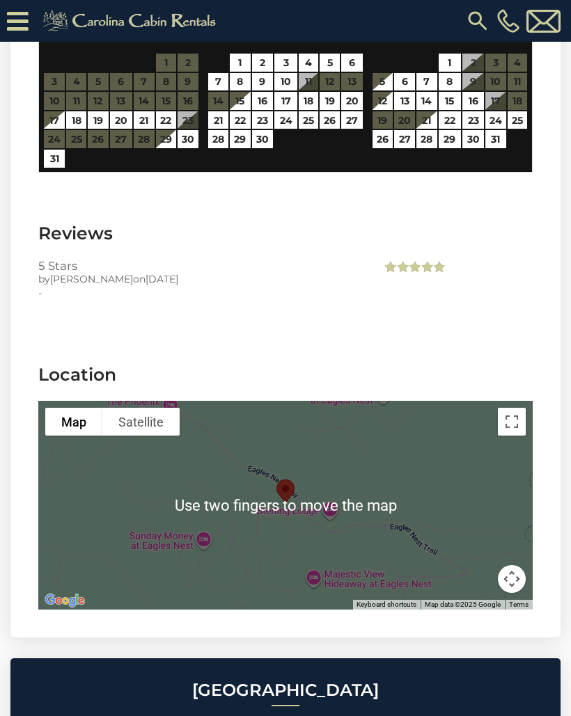
scroll to position [4209, 0]
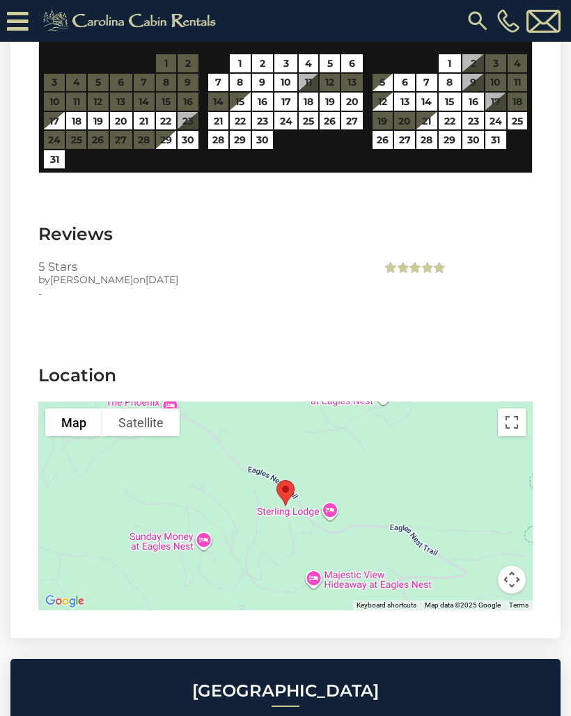
click at [507, 409] on button "Toggle fullscreen view" at bounding box center [512, 423] width 28 height 28
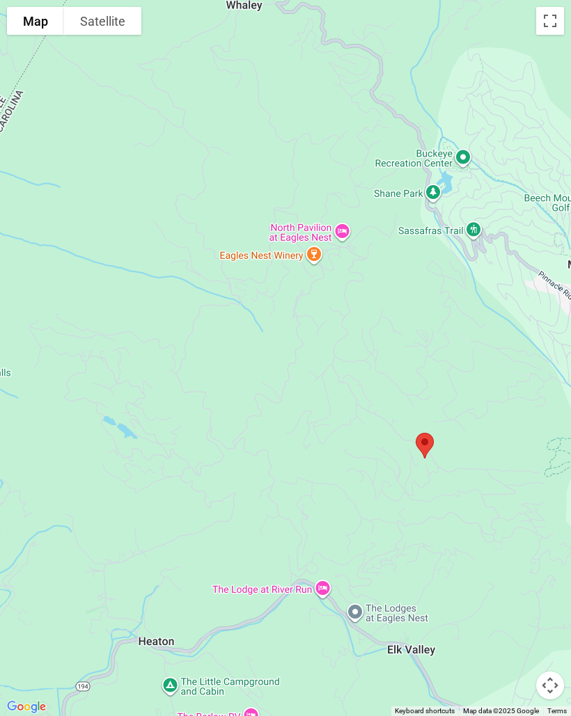
scroll to position [4202, 0]
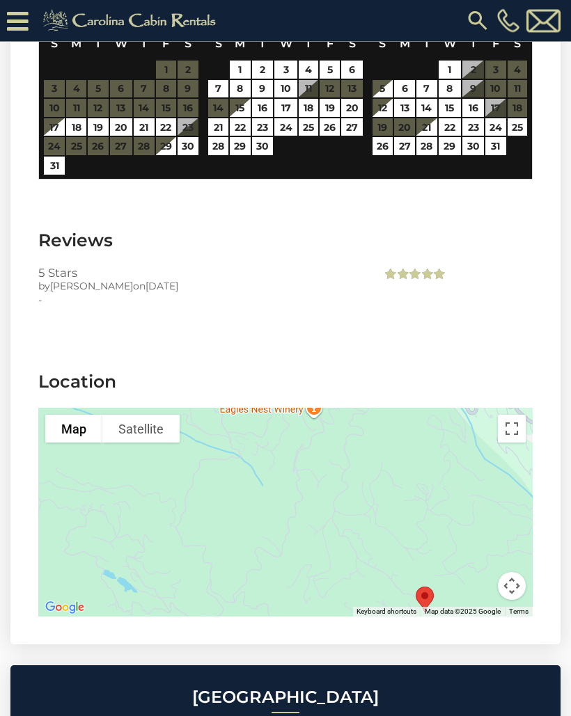
click at [434, 467] on div at bounding box center [285, 513] width 494 height 209
click at [517, 415] on button "Toggle fullscreen view" at bounding box center [512, 429] width 28 height 28
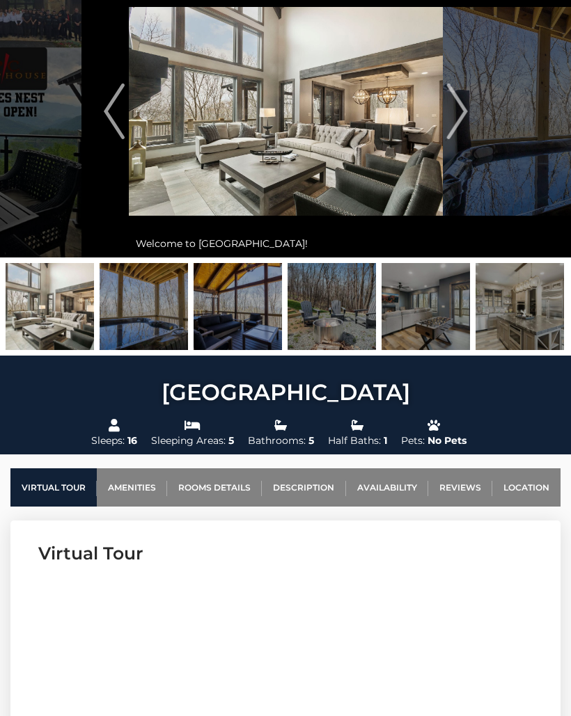
scroll to position [0, 0]
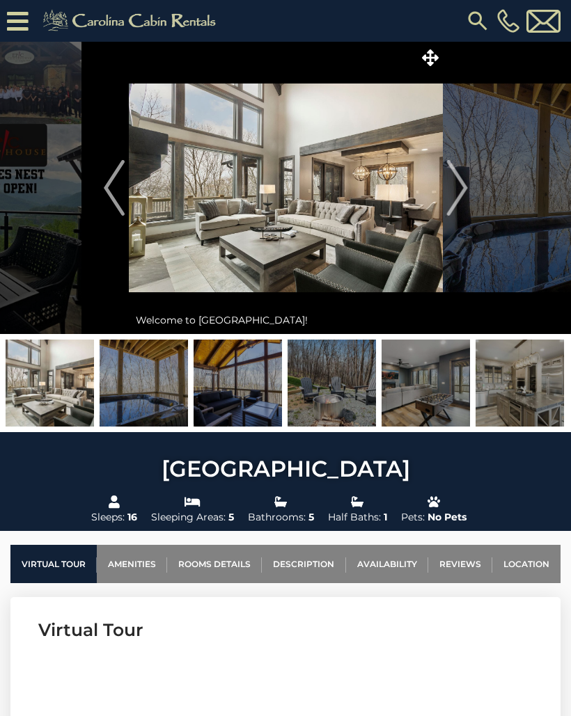
click at [442, 196] on img at bounding box center [286, 188] width 314 height 292
click at [452, 189] on img "Next" at bounding box center [456, 188] width 21 height 56
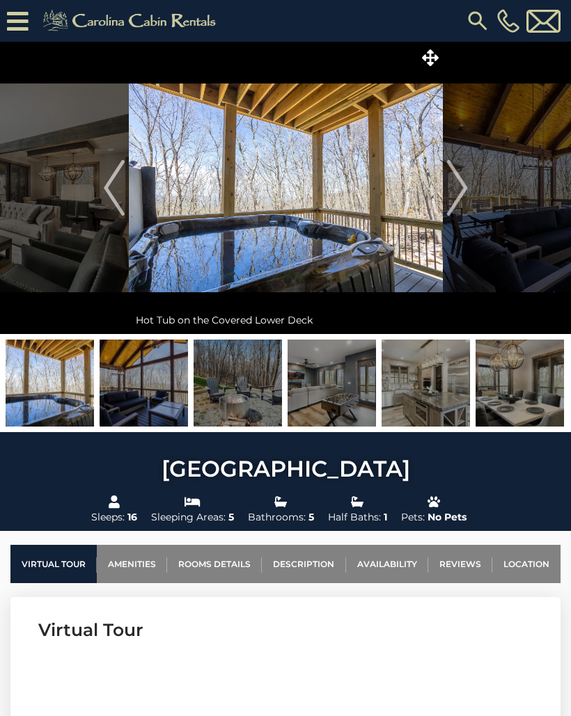
click at [446, 188] on button "Next" at bounding box center [457, 188] width 29 height 292
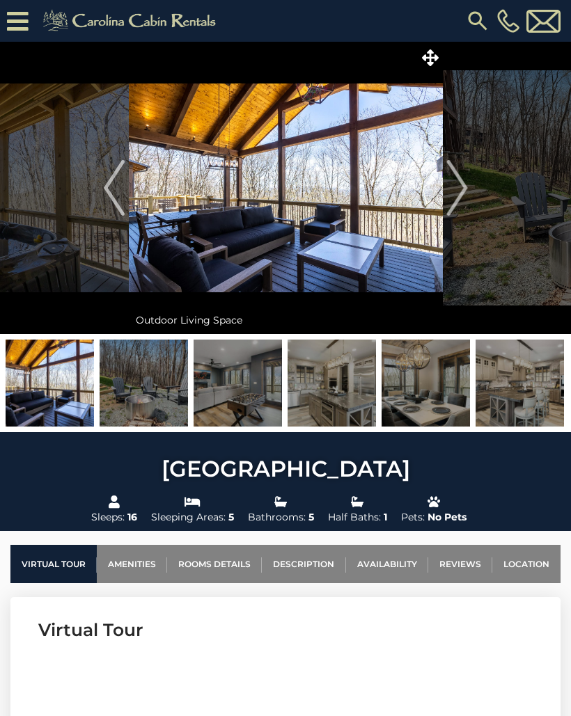
click at [460, 184] on img "Next" at bounding box center [456, 188] width 21 height 56
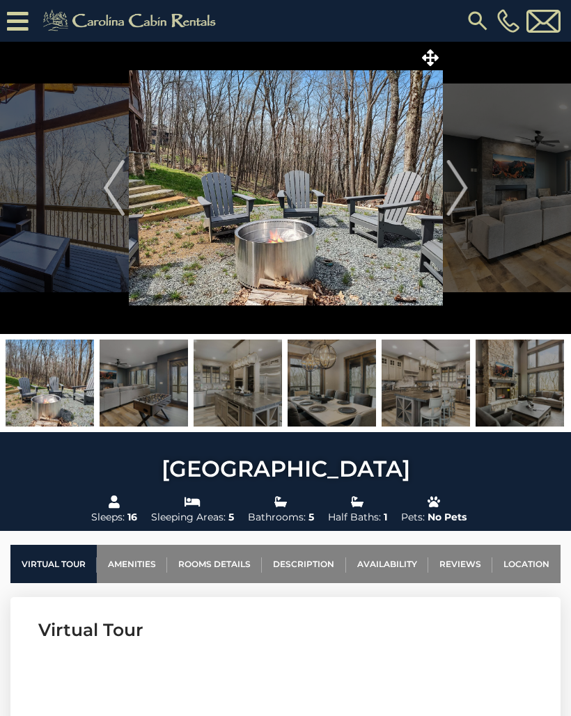
click at [456, 188] on img "Next" at bounding box center [456, 188] width 21 height 56
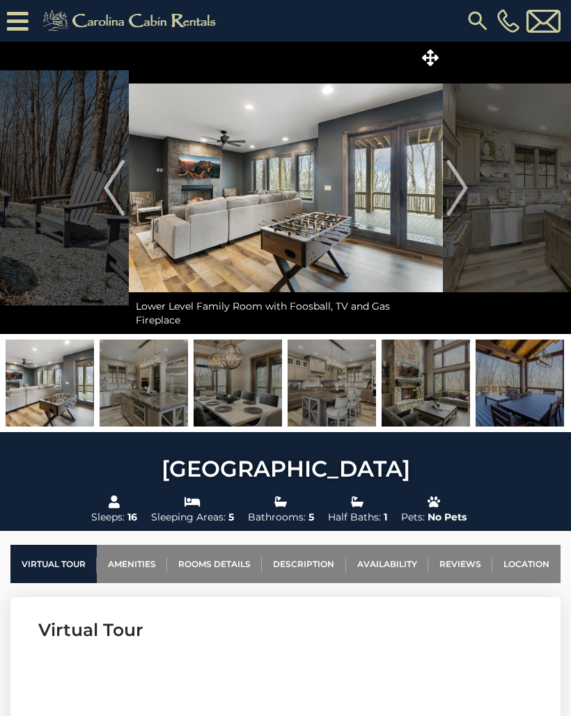
click at [457, 182] on img "Next" at bounding box center [456, 188] width 21 height 56
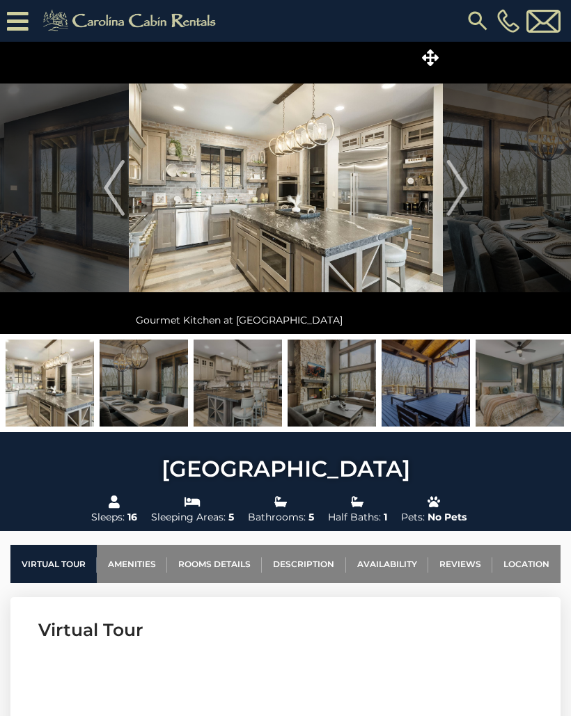
click at [455, 179] on img "Next" at bounding box center [456, 188] width 21 height 56
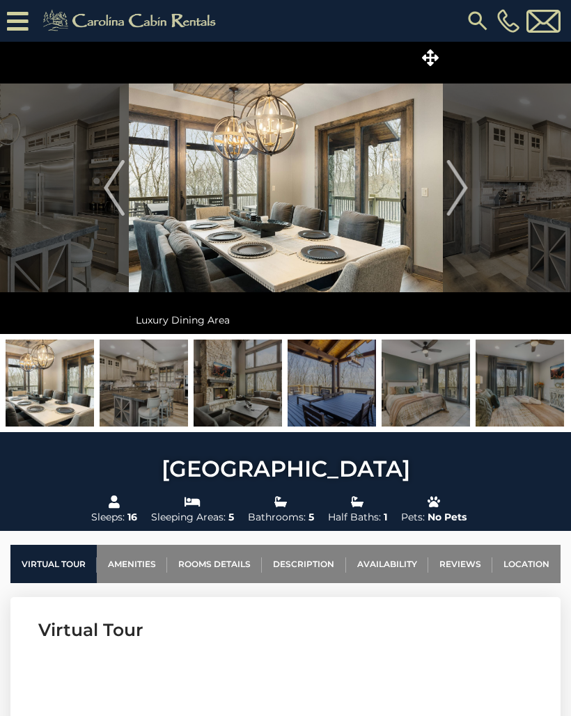
click at [447, 184] on img "Next" at bounding box center [456, 188] width 21 height 56
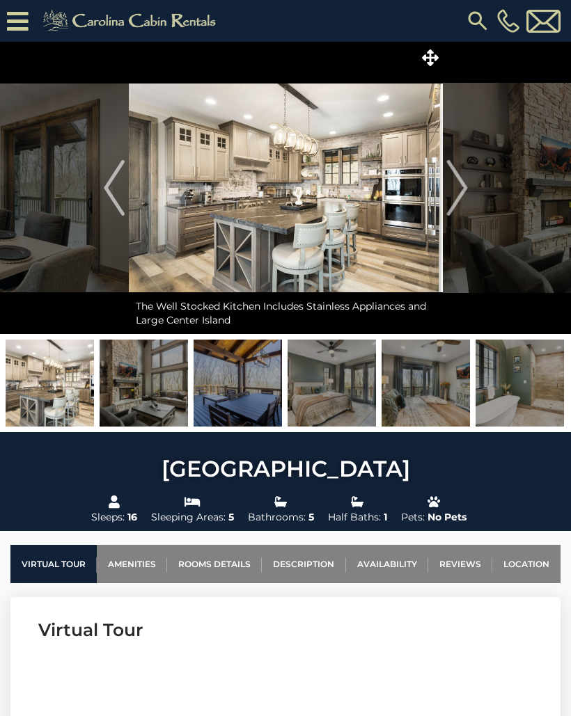
click at [460, 187] on img "Next" at bounding box center [456, 188] width 21 height 56
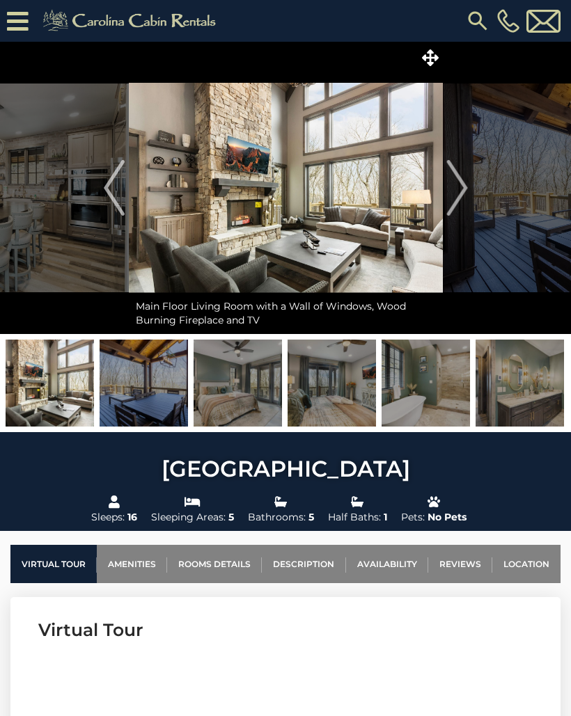
click at [439, 181] on img at bounding box center [286, 188] width 314 height 292
click at [455, 191] on img "Next" at bounding box center [456, 188] width 21 height 56
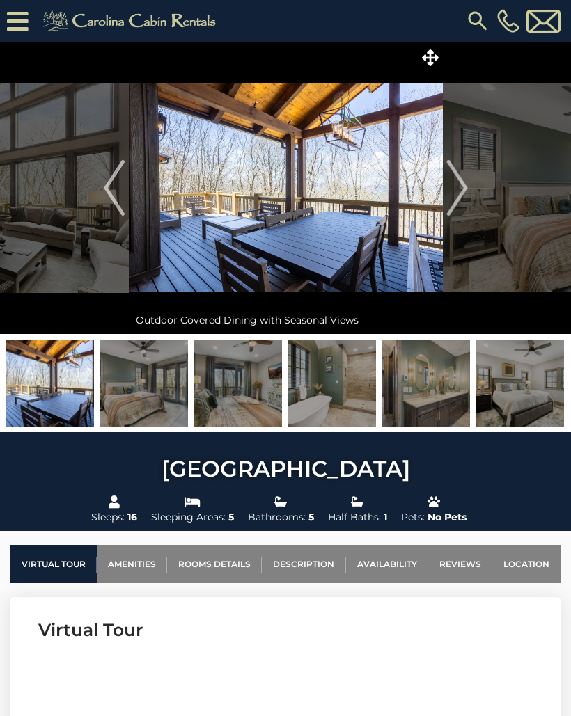
click at [446, 175] on img "Next" at bounding box center [456, 188] width 21 height 56
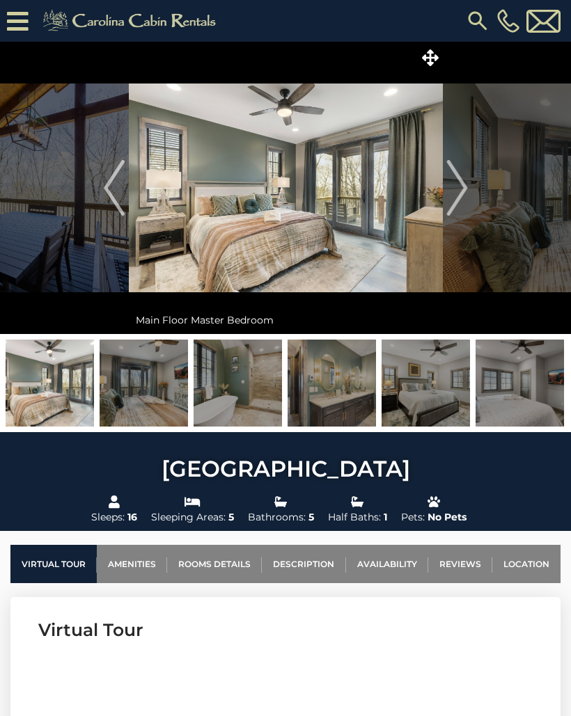
click at [446, 188] on img "Next" at bounding box center [456, 188] width 21 height 56
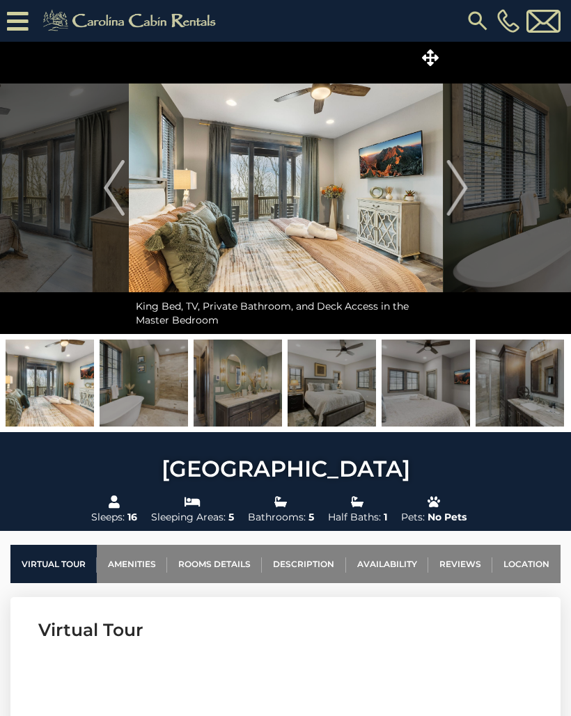
click at [448, 189] on img "Next" at bounding box center [456, 188] width 21 height 56
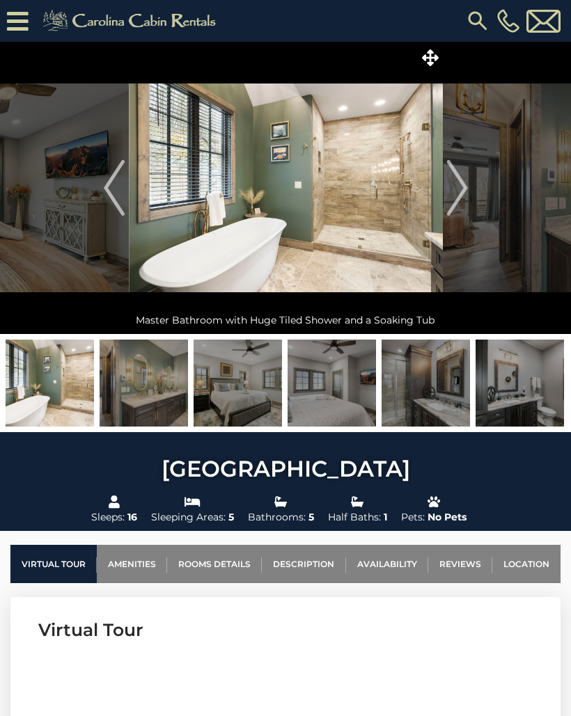
click at [446, 190] on img "Next" at bounding box center [456, 188] width 21 height 56
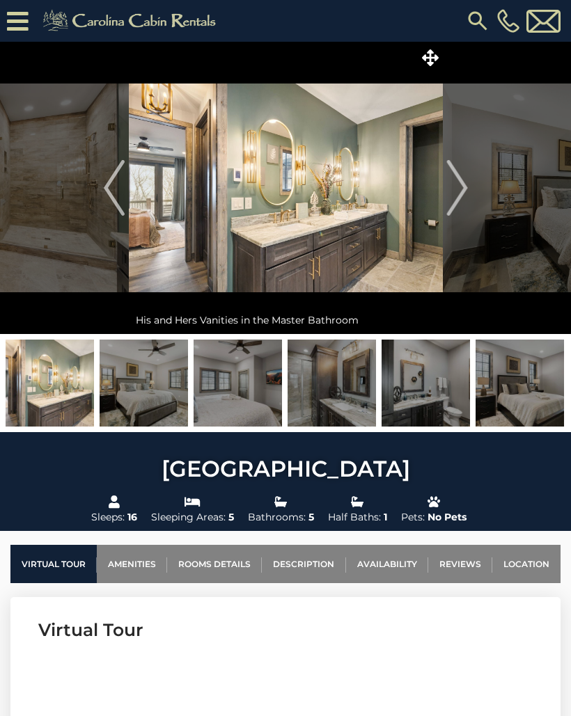
click at [451, 189] on img "Next" at bounding box center [456, 188] width 21 height 56
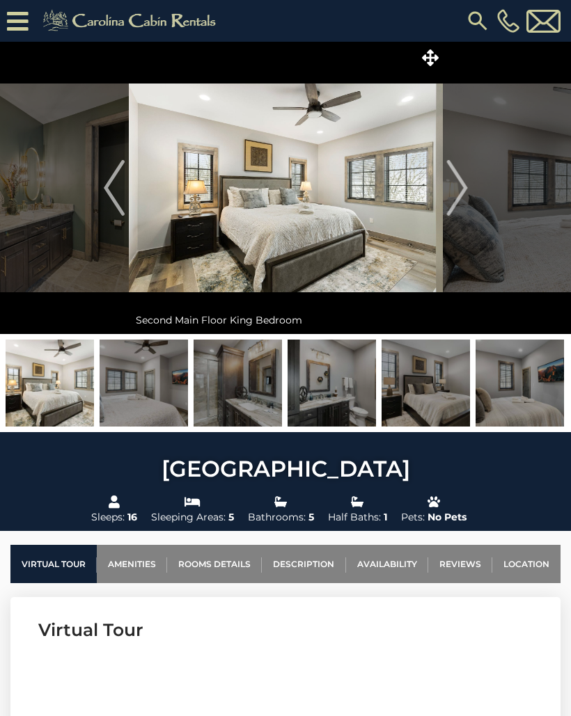
click at [452, 191] on img "Next" at bounding box center [456, 188] width 21 height 56
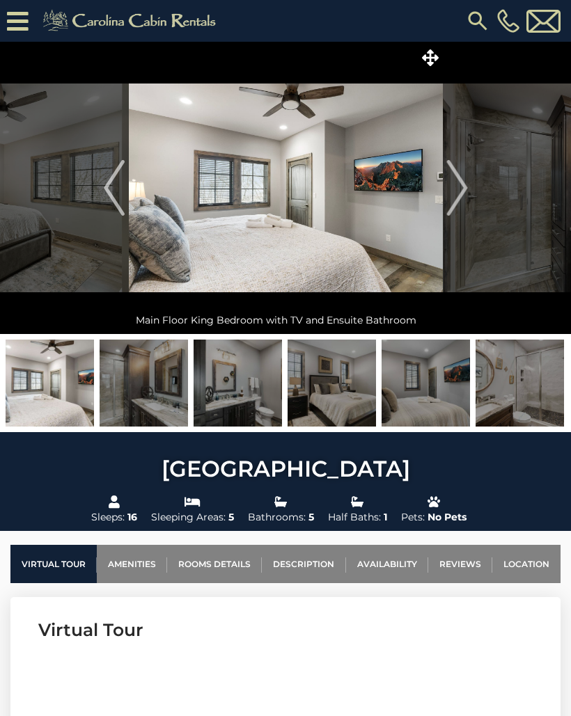
click at [450, 183] on img "Next" at bounding box center [456, 188] width 21 height 56
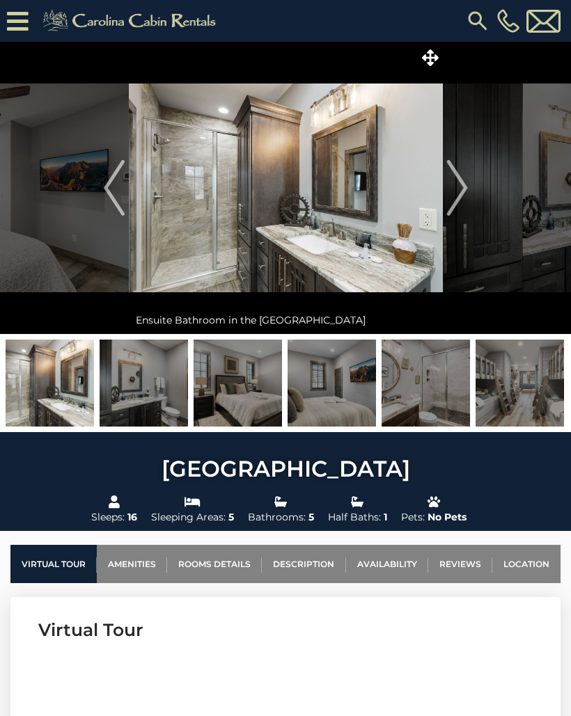
click at [452, 182] on img "Next" at bounding box center [456, 188] width 21 height 56
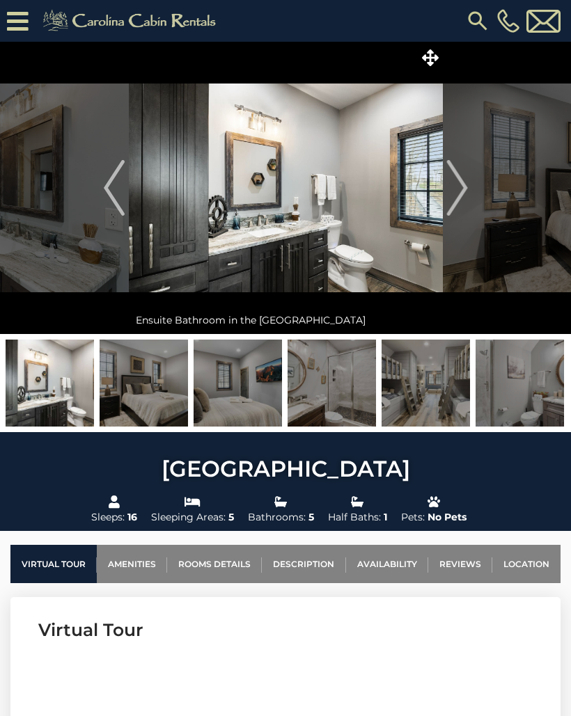
click at [460, 181] on img "Next" at bounding box center [456, 188] width 21 height 56
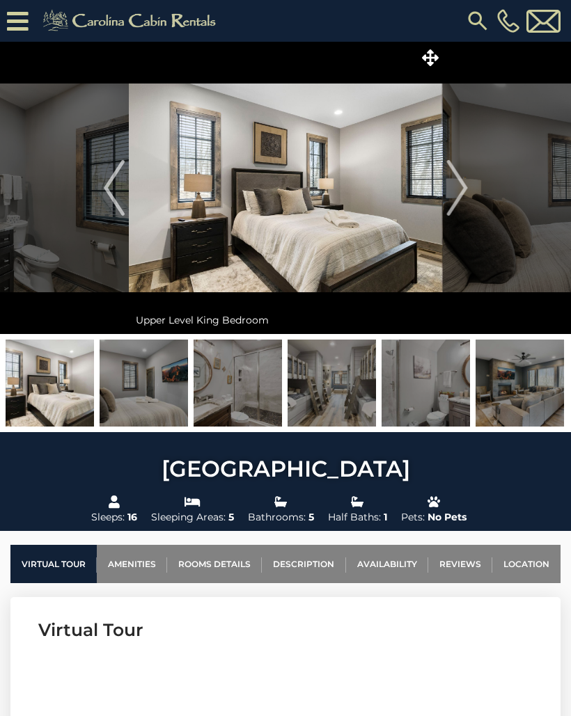
click at [455, 184] on img "Next" at bounding box center [456, 188] width 21 height 56
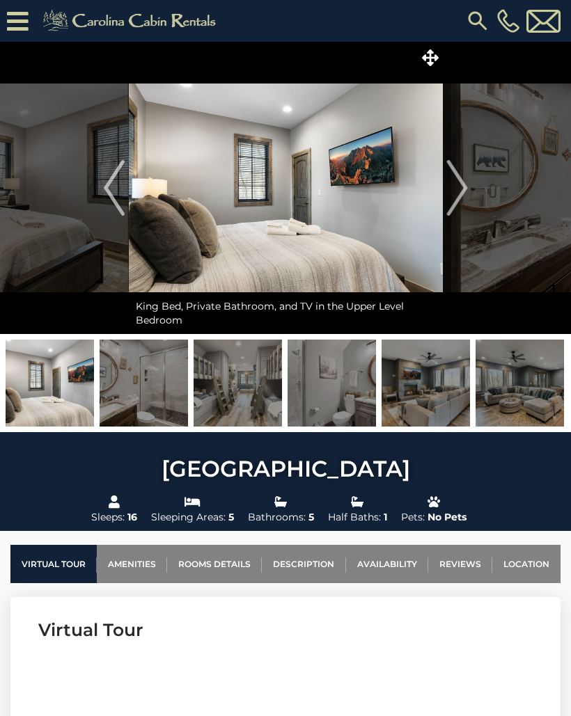
click at [451, 188] on img "Next" at bounding box center [456, 188] width 21 height 56
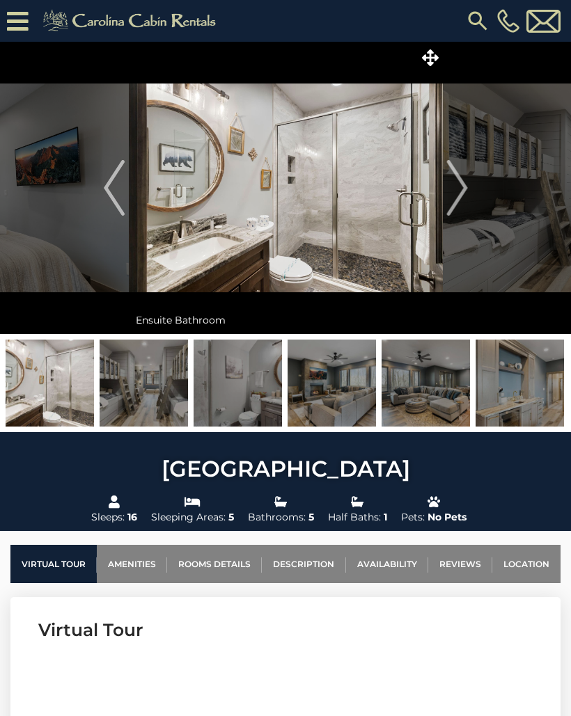
click at [448, 184] on img "Next" at bounding box center [456, 188] width 21 height 56
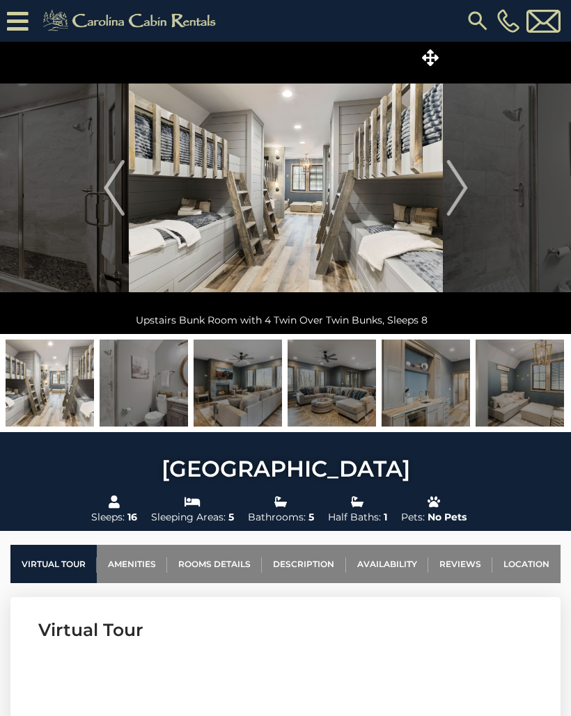
click at [445, 184] on button "Next" at bounding box center [457, 188] width 29 height 292
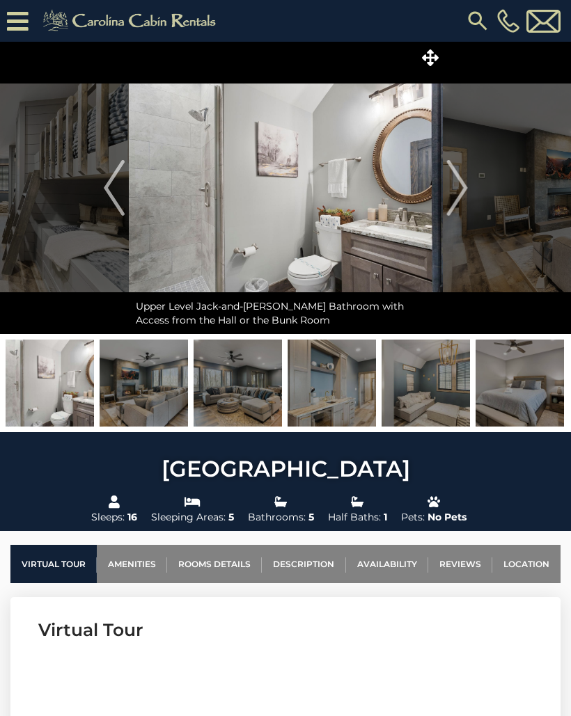
click at [442, 189] on img at bounding box center [286, 188] width 314 height 292
click at [440, 184] on img at bounding box center [286, 188] width 314 height 292
click at [432, 182] on img at bounding box center [286, 188] width 314 height 292
click at [455, 195] on img "Next" at bounding box center [456, 188] width 21 height 56
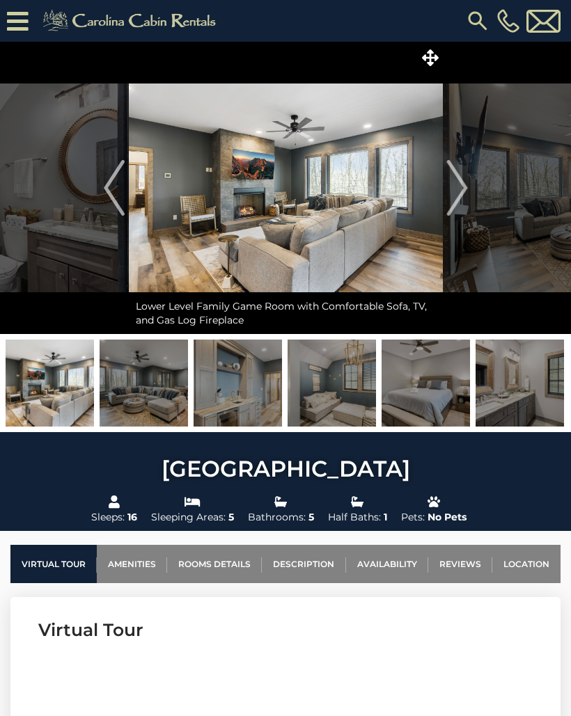
click at [459, 187] on img "Next" at bounding box center [456, 188] width 21 height 56
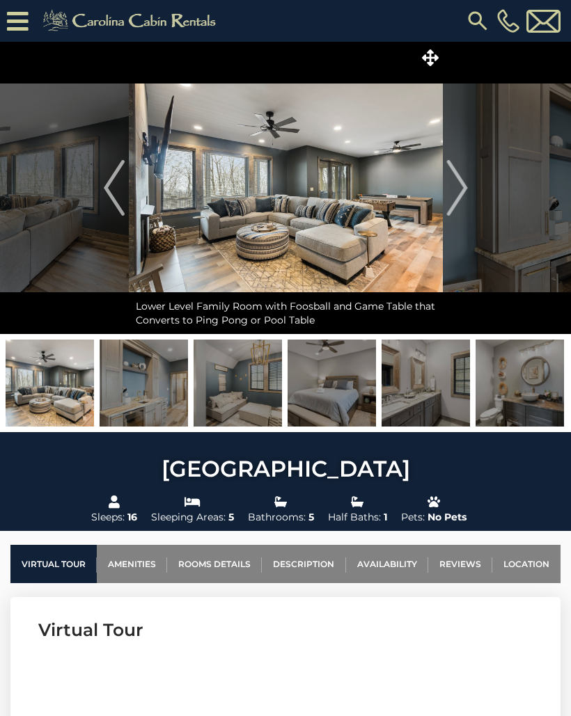
click at [451, 198] on img "Next" at bounding box center [456, 188] width 21 height 56
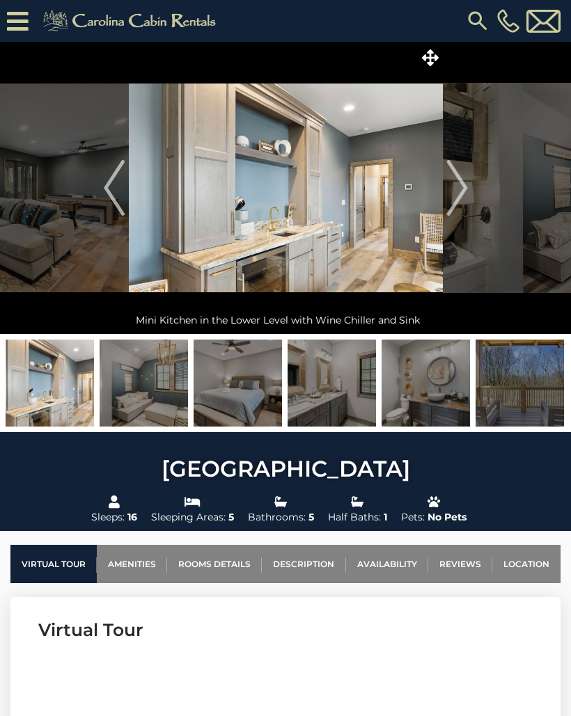
click at [445, 190] on button "Next" at bounding box center [457, 188] width 29 height 292
click at [446, 191] on button "Next" at bounding box center [457, 188] width 29 height 292
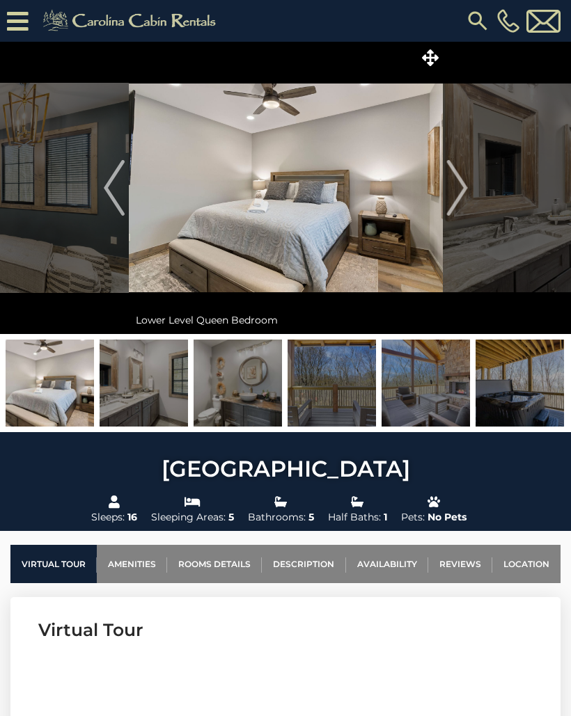
click at [451, 190] on img "Next" at bounding box center [456, 188] width 21 height 56
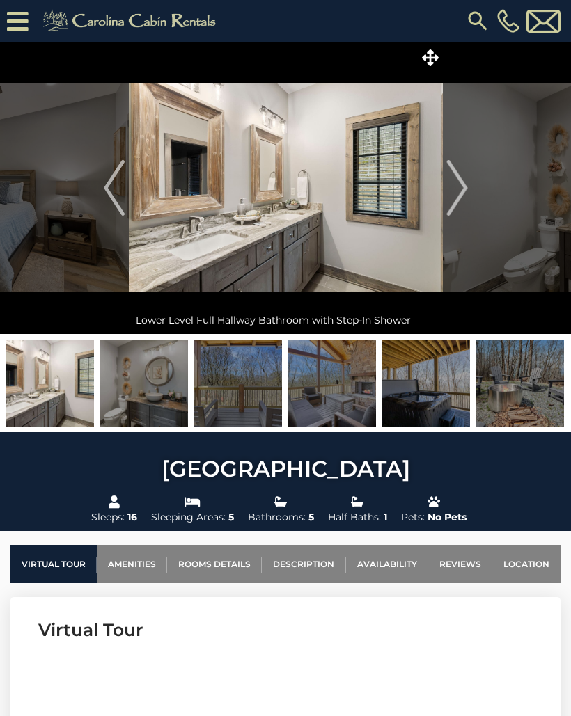
click at [443, 188] on button "Next" at bounding box center [457, 188] width 29 height 292
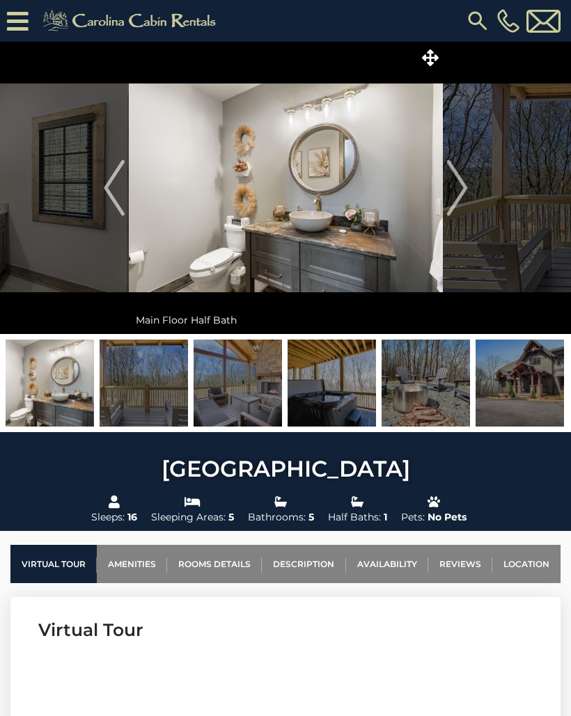
click at [452, 180] on img "Next" at bounding box center [456, 188] width 21 height 56
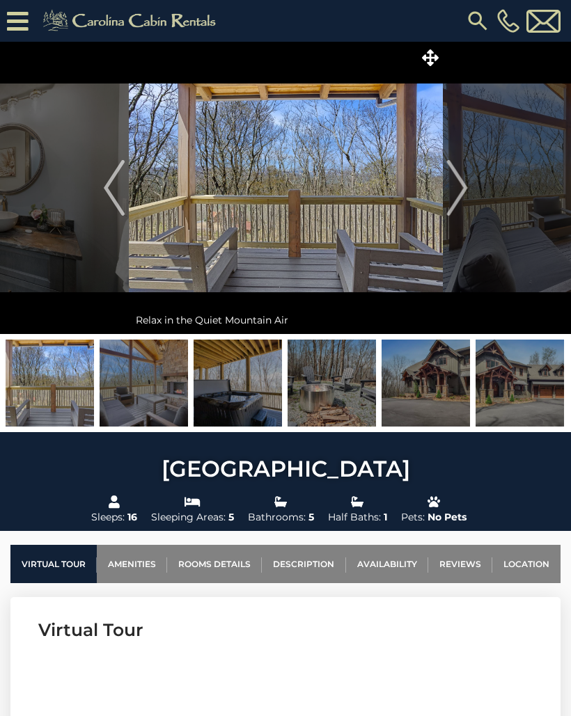
click at [454, 184] on img "Next" at bounding box center [456, 188] width 21 height 56
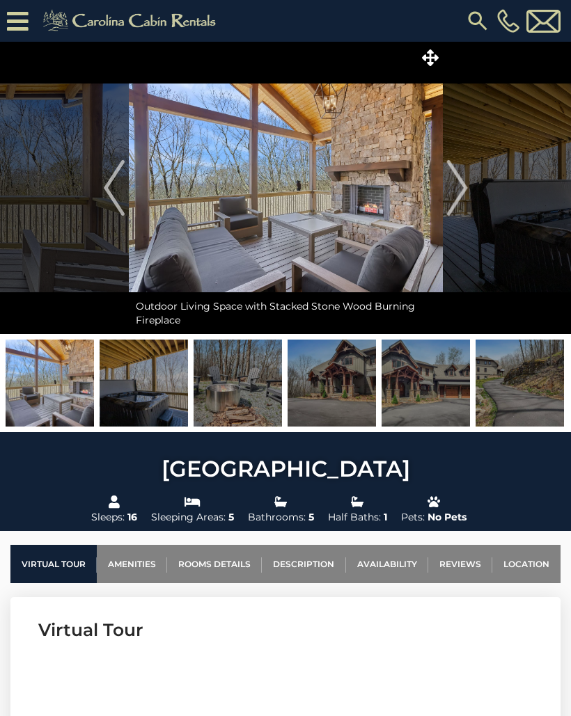
click at [455, 196] on img "Next" at bounding box center [456, 188] width 21 height 56
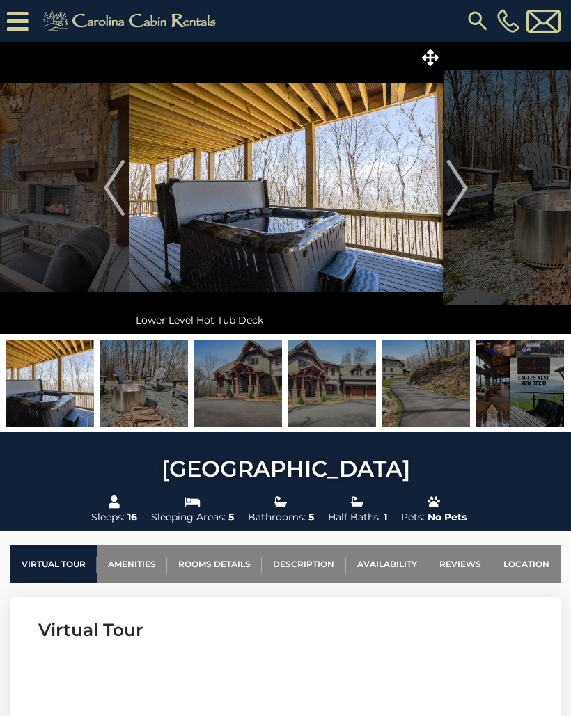
click at [454, 198] on img "Next" at bounding box center [456, 188] width 21 height 56
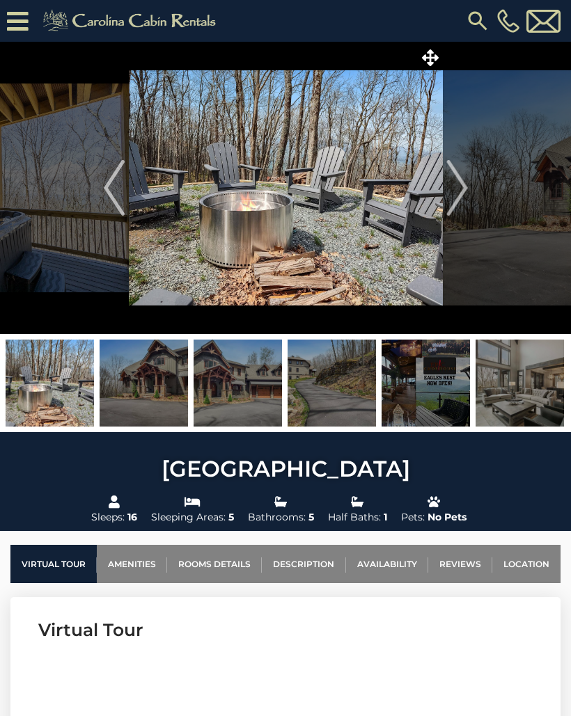
click at [465, 189] on img "Next" at bounding box center [456, 188] width 21 height 56
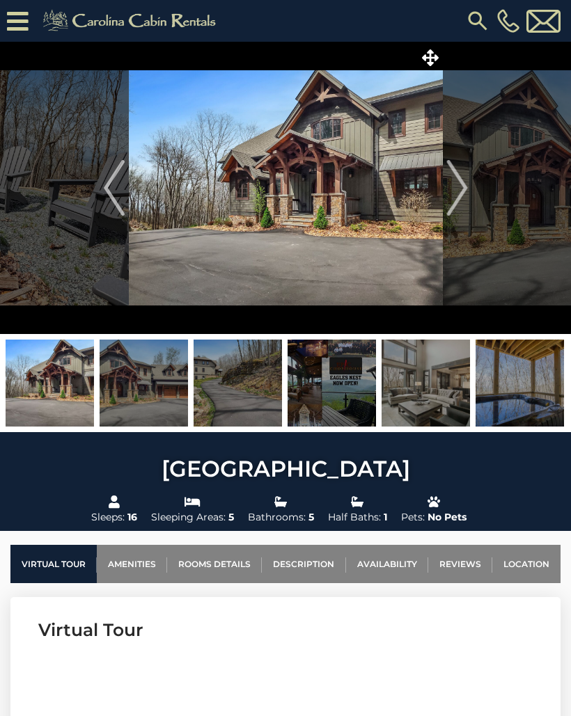
click at [430, 56] on icon at bounding box center [430, 57] width 17 height 17
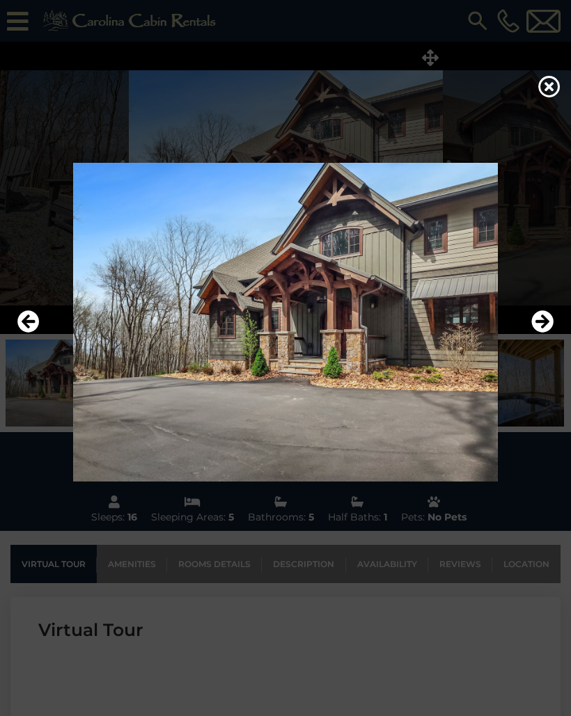
click at [528, 343] on img at bounding box center [285, 322] width 543 height 318
click at [537, 333] on icon "Next" at bounding box center [542, 321] width 22 height 22
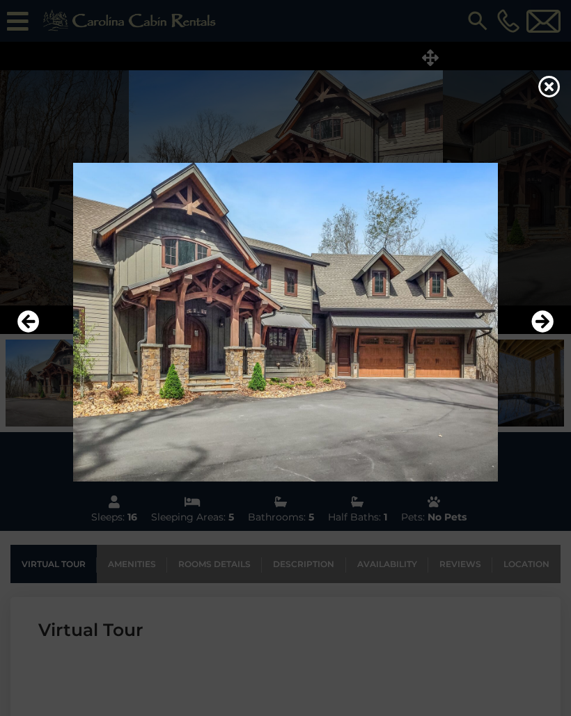
click at [542, 333] on icon "Next" at bounding box center [542, 321] width 22 height 22
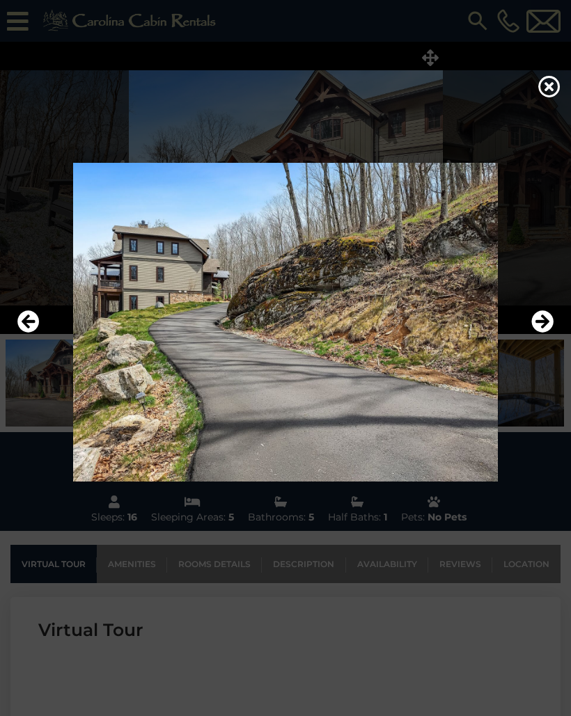
click at [541, 333] on icon "Next" at bounding box center [542, 321] width 22 height 22
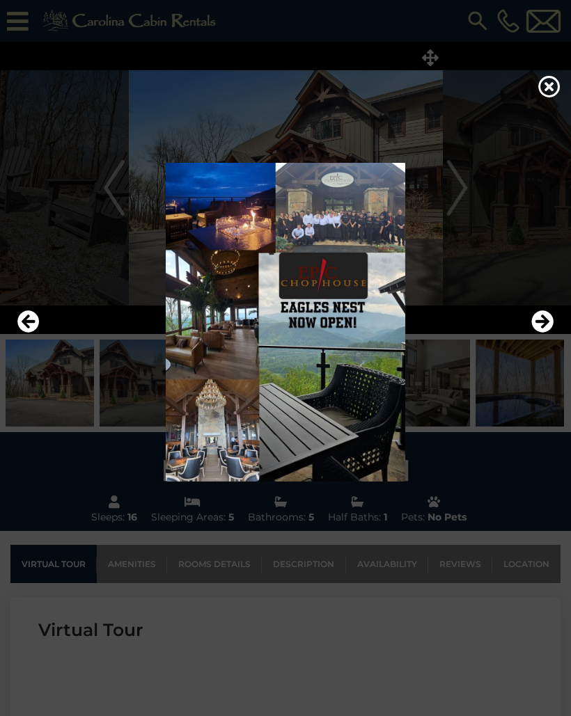
click at [539, 333] on icon "Next" at bounding box center [542, 321] width 22 height 22
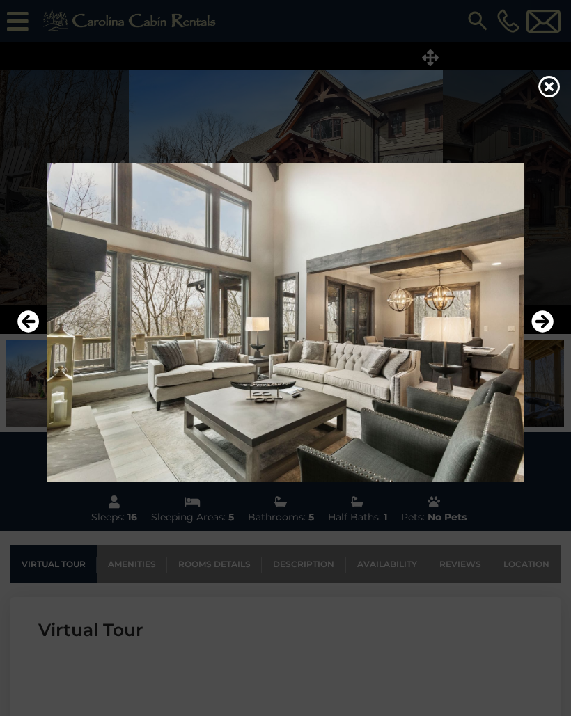
click at [546, 94] on icon at bounding box center [549, 86] width 22 height 22
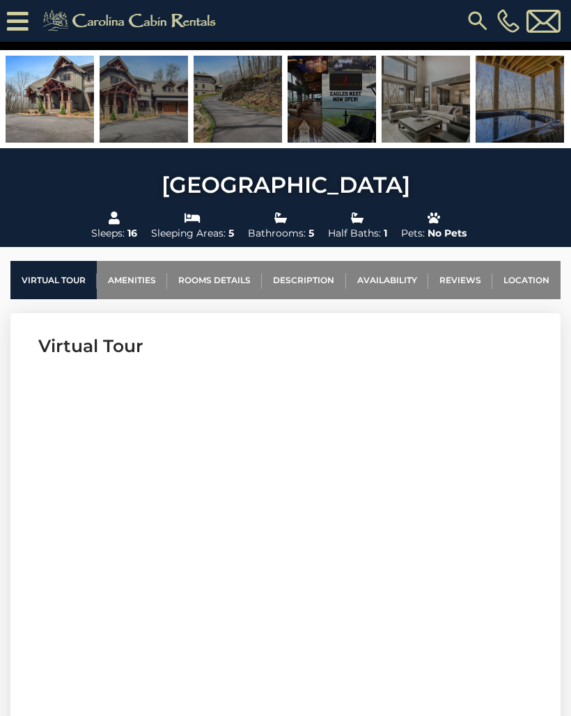
click at [471, 285] on link "Reviews" at bounding box center [460, 280] width 64 height 38
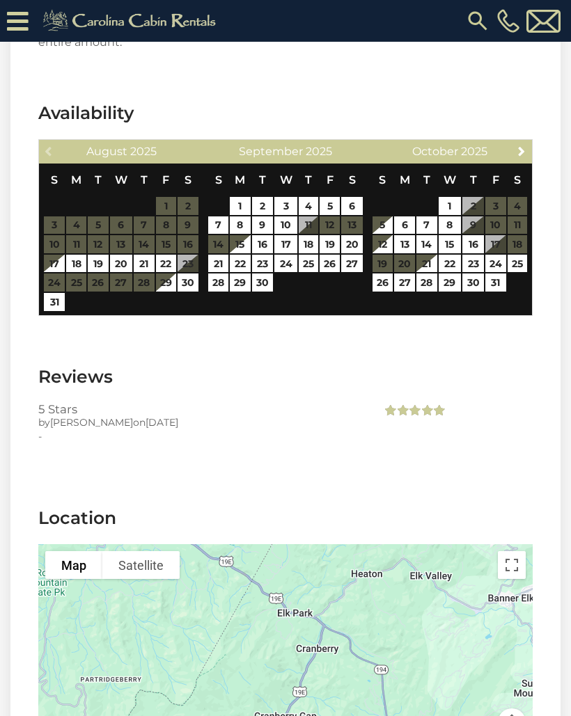
scroll to position [4060, 0]
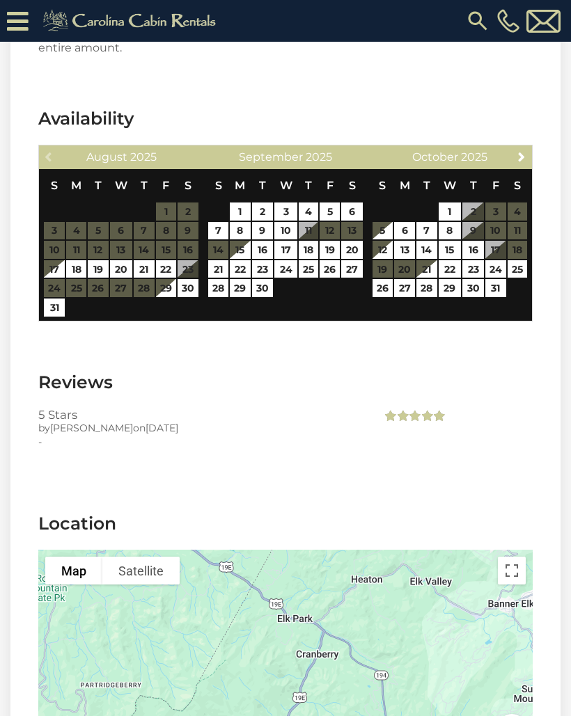
click at [55, 435] on div "-" at bounding box center [199, 442] width 322 height 14
click at [79, 379] on section "Reviews 5 Stars by [PERSON_NAME] on [DATE] - No reviews have been entered for t…" at bounding box center [285, 419] width 550 height 141
click at [74, 370] on h3 "Reviews" at bounding box center [285, 382] width 494 height 24
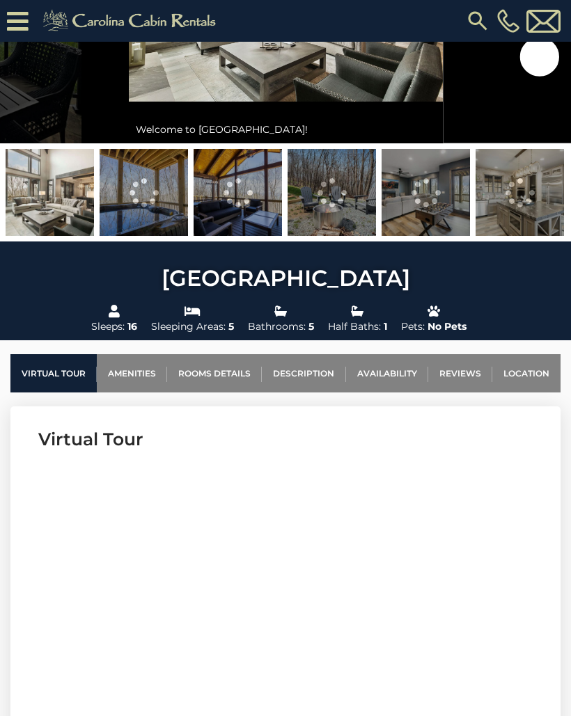
scroll to position [216, 0]
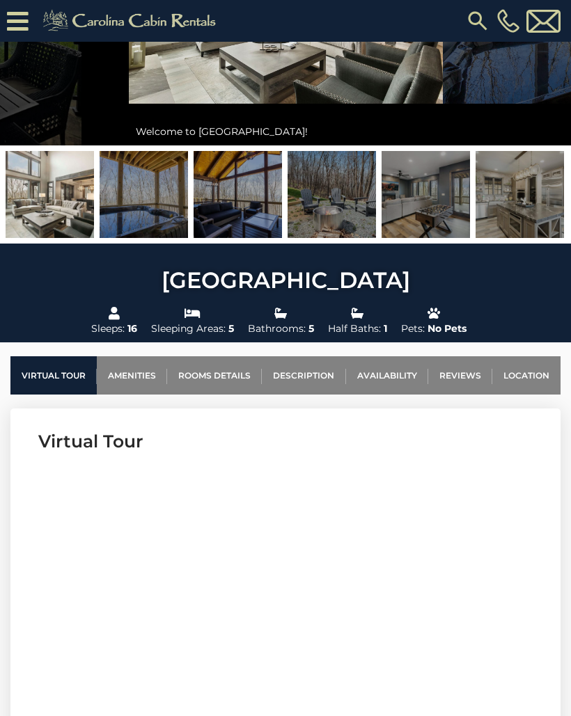
click at [462, 374] on link "Reviews" at bounding box center [460, 375] width 64 height 38
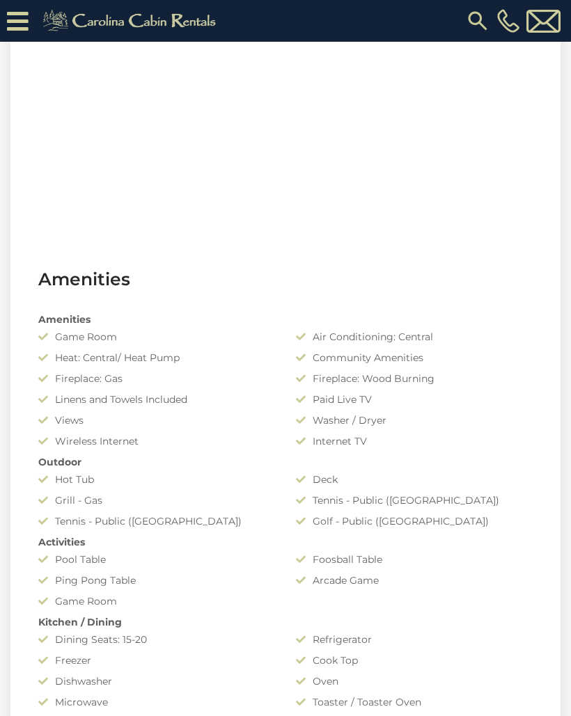
scroll to position [0, 0]
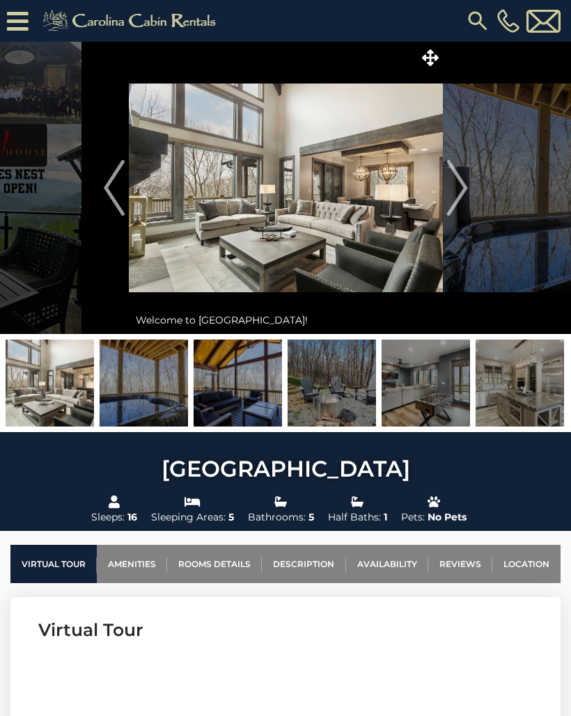
click at [460, 179] on img "Next" at bounding box center [456, 188] width 21 height 56
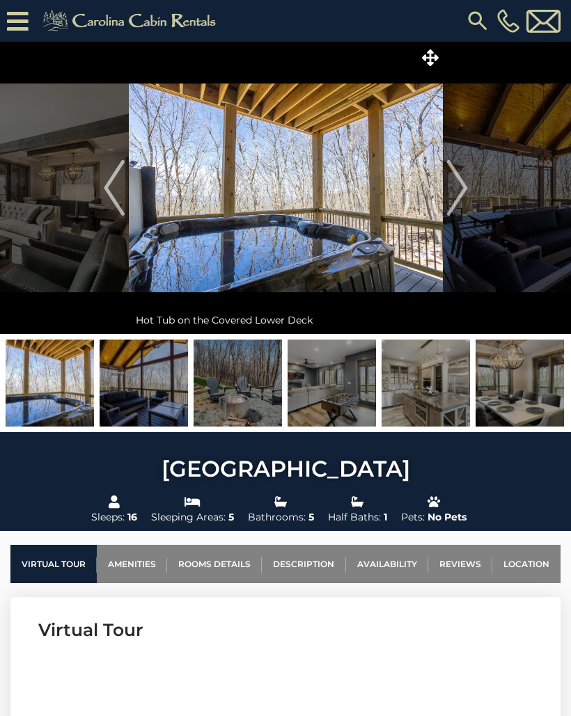
click at [456, 186] on img "Next" at bounding box center [456, 188] width 21 height 56
